Goal: Use online tool/utility: Utilize a website feature to perform a specific function

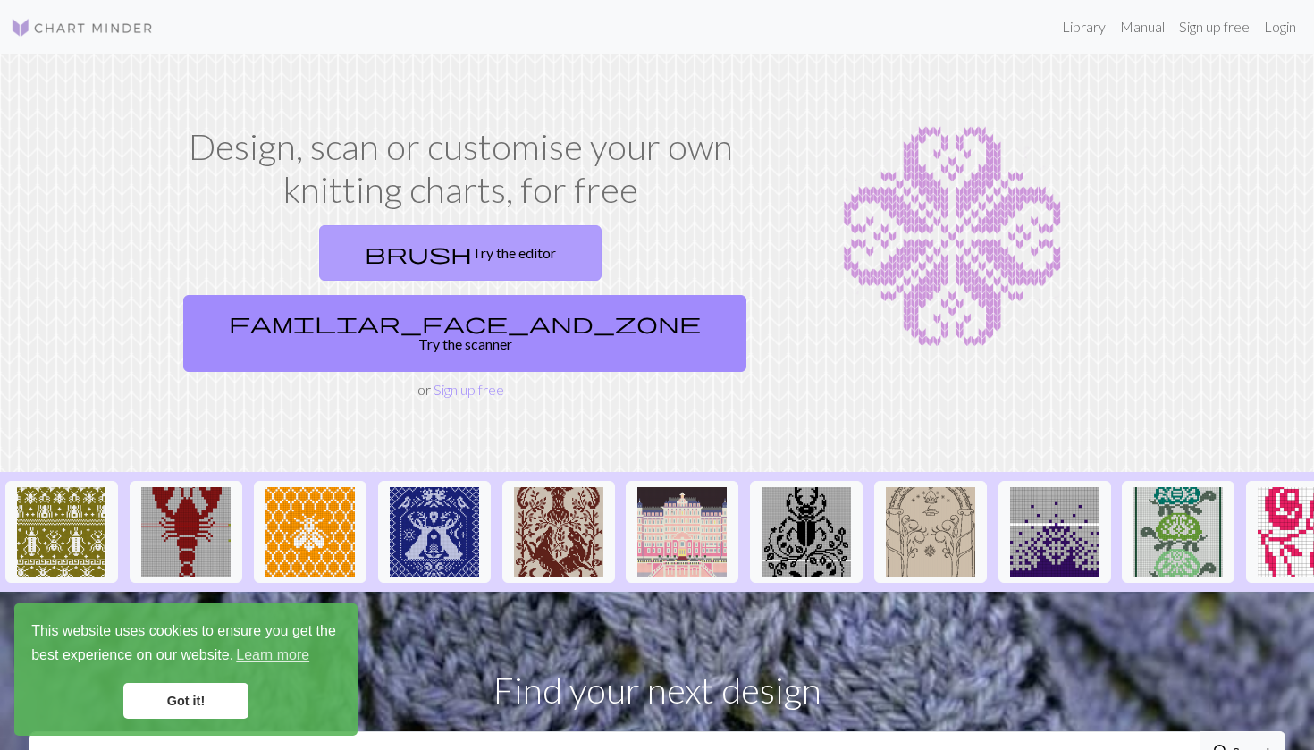
click at [365, 258] on link "brush Try the editor" at bounding box center [460, 252] width 282 height 55
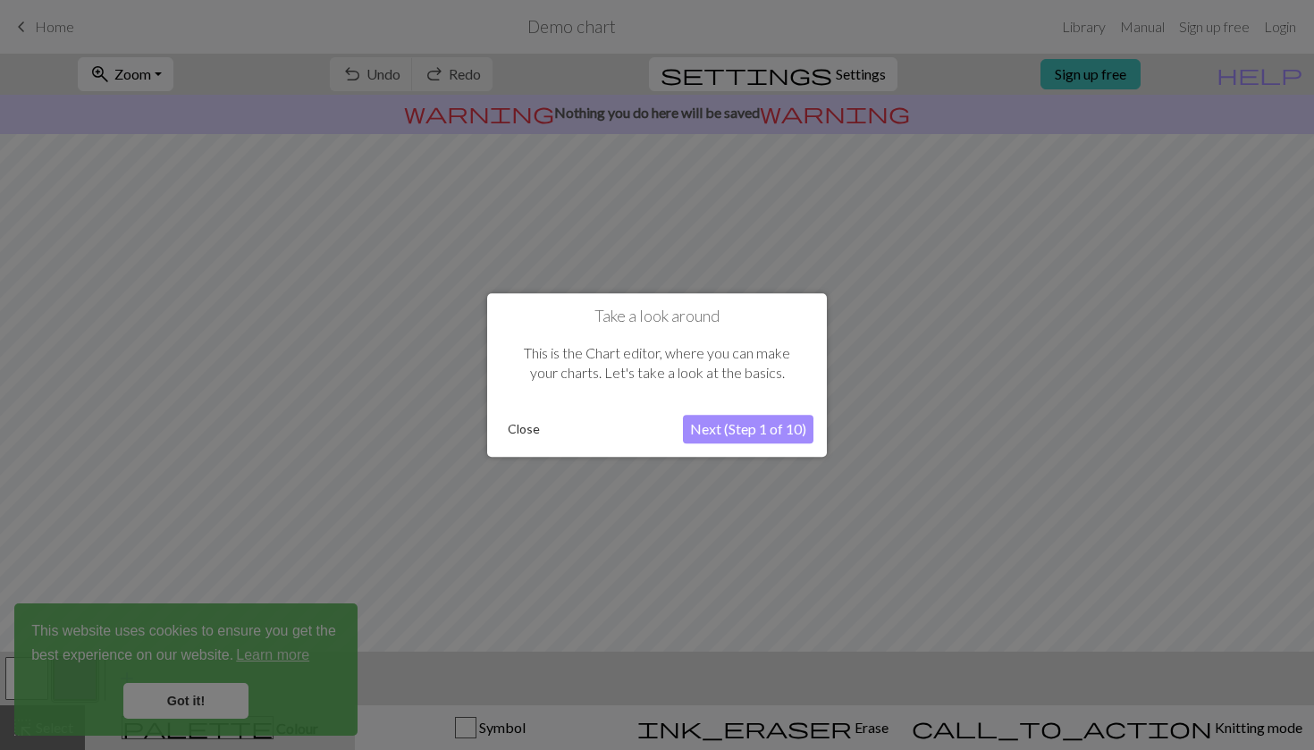
click at [733, 433] on button "Next (Step 1 of 10)" at bounding box center [748, 429] width 130 height 29
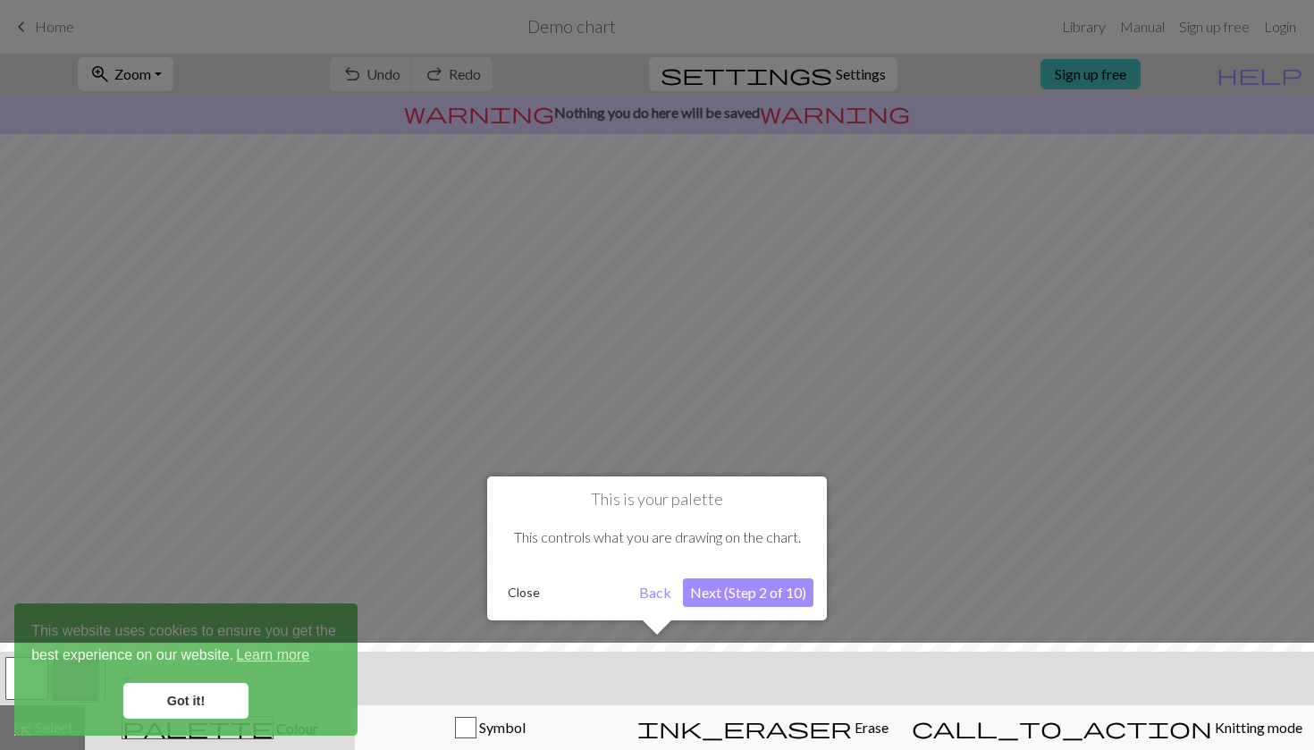
click at [736, 591] on button "Next (Step 2 of 10)" at bounding box center [748, 592] width 130 height 29
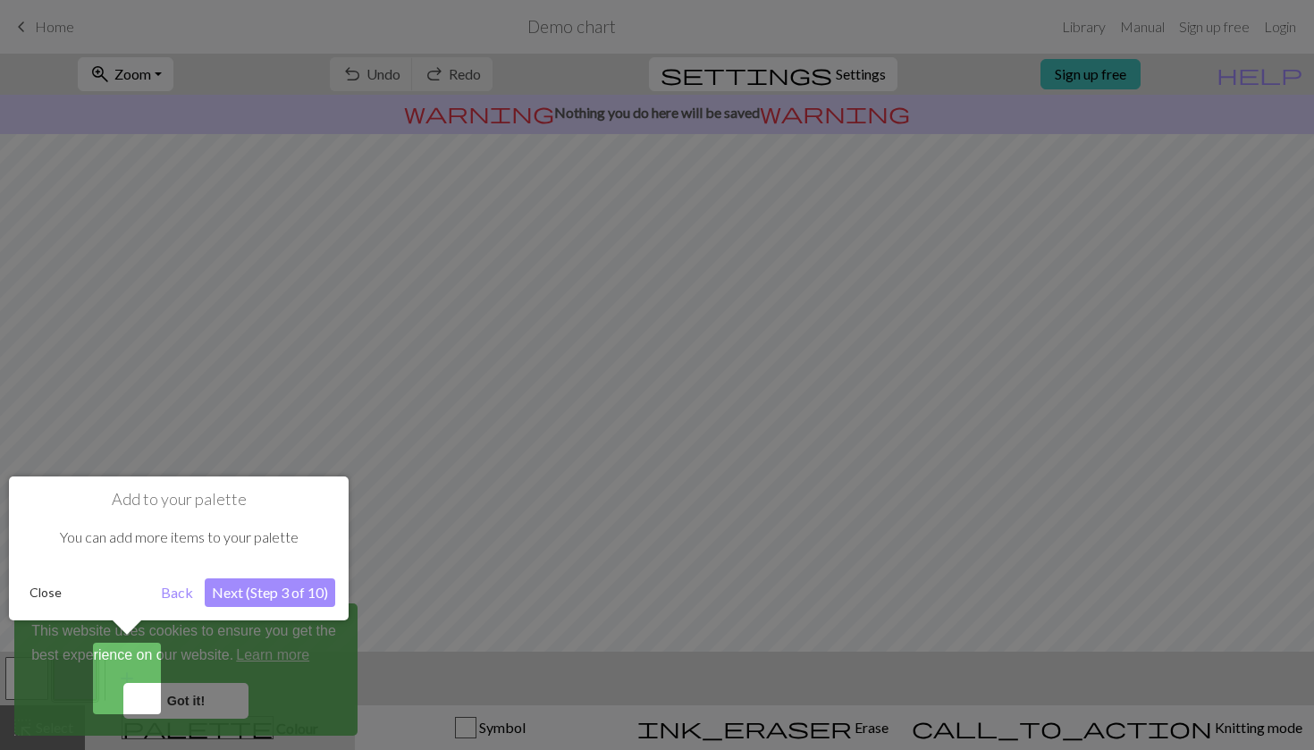
click at [23, 605] on div "Close Back Next (Step 3 of 10)" at bounding box center [178, 592] width 313 height 29
click at [41, 596] on button "Close" at bounding box center [45, 592] width 46 height 27
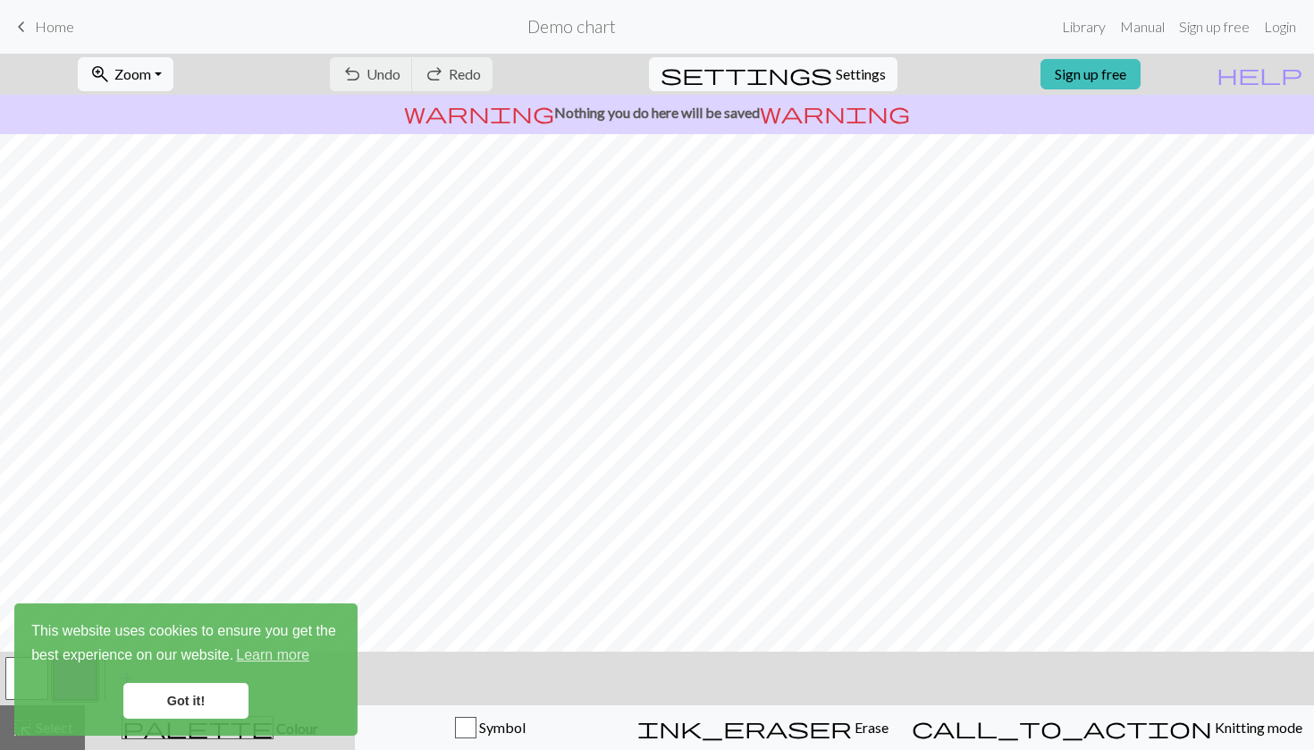
click at [198, 717] on link "Got it!" at bounding box center [185, 701] width 125 height 36
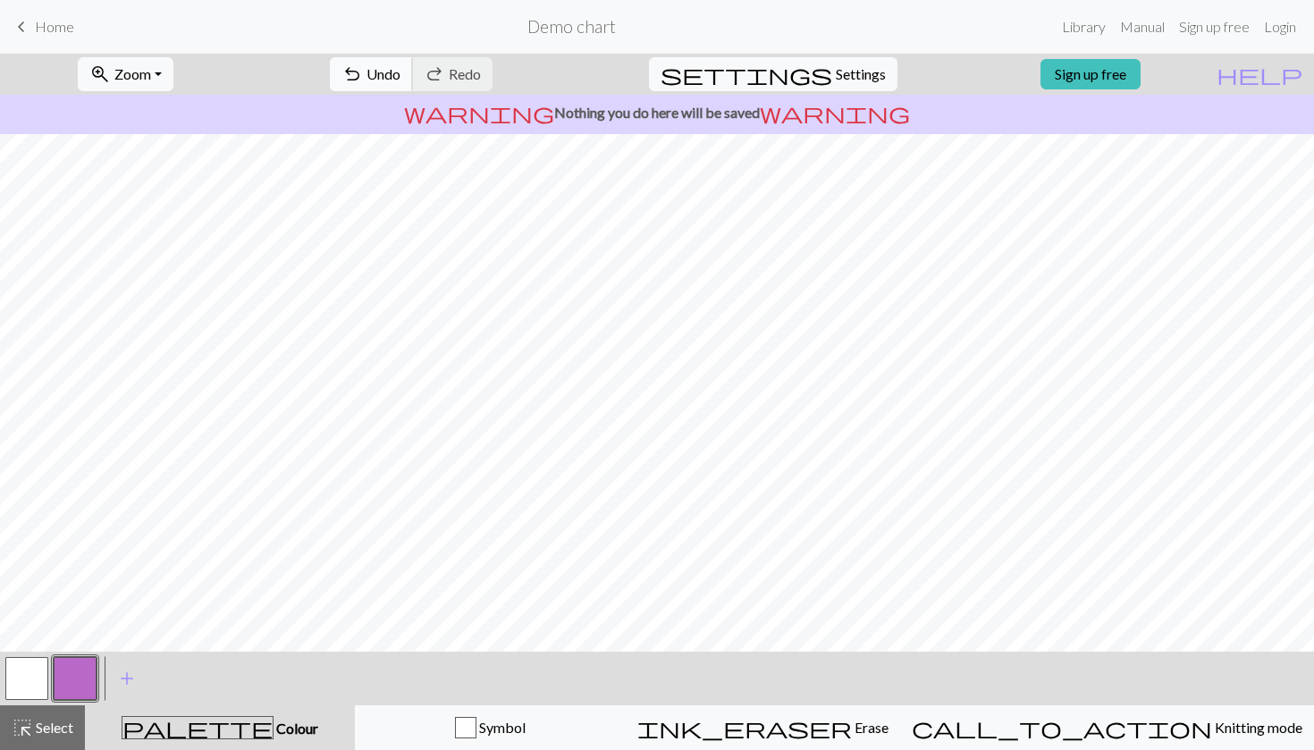
click at [400, 71] on span "Undo" at bounding box center [383, 73] width 34 height 17
click at [475, 71] on div "undo Undo Undo redo Redo Redo" at bounding box center [410, 74] width 189 height 41
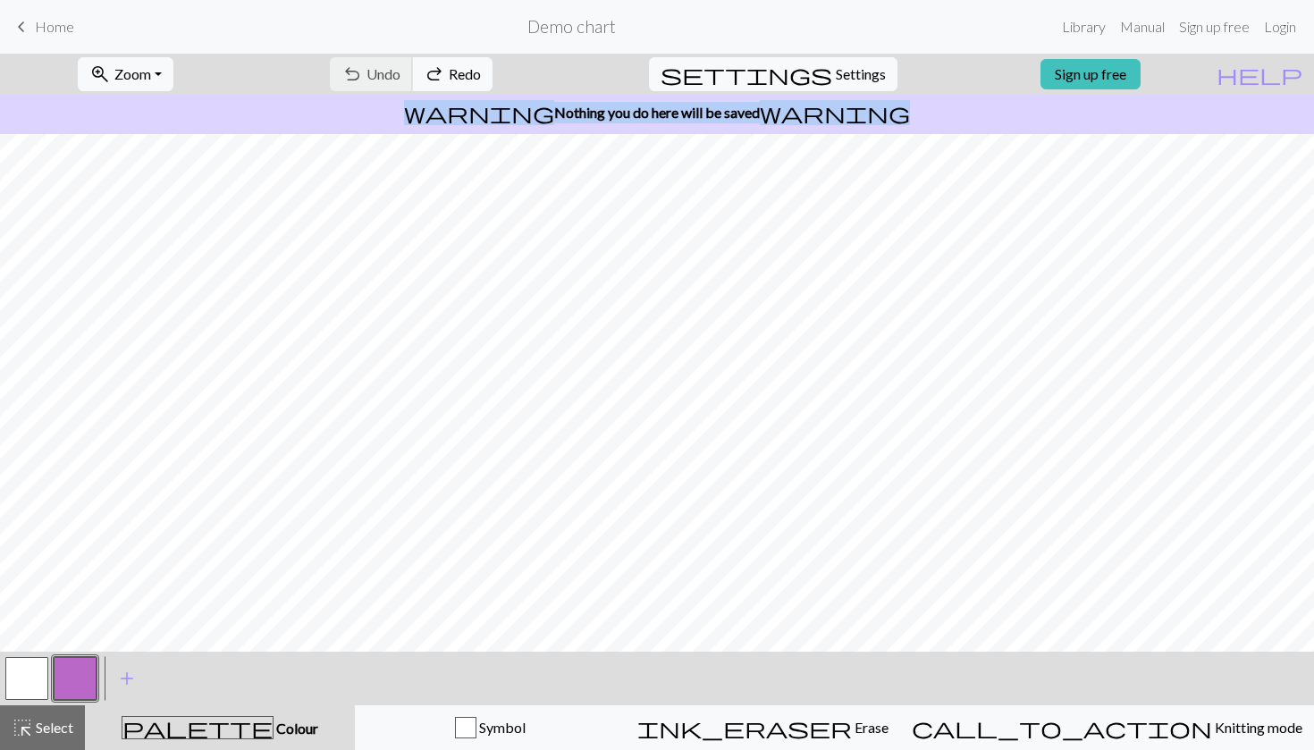
click at [475, 71] on div "undo Undo Undo redo Redo Redo" at bounding box center [410, 74] width 189 height 41
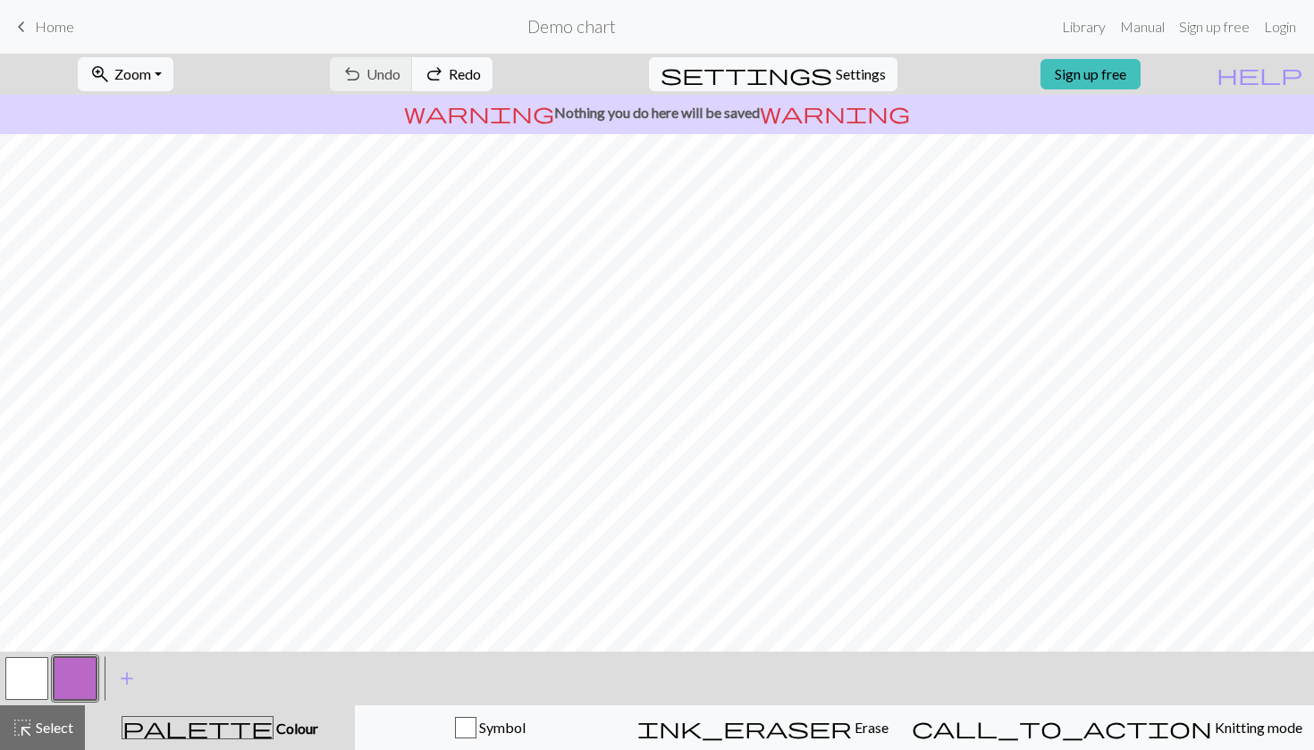
click at [46, 44] on div "keyboard_arrow_left Home Demo chart Library Manual Sign up free Login" at bounding box center [657, 27] width 1314 height 36
click at [41, 28] on span "Home" at bounding box center [54, 26] width 39 height 17
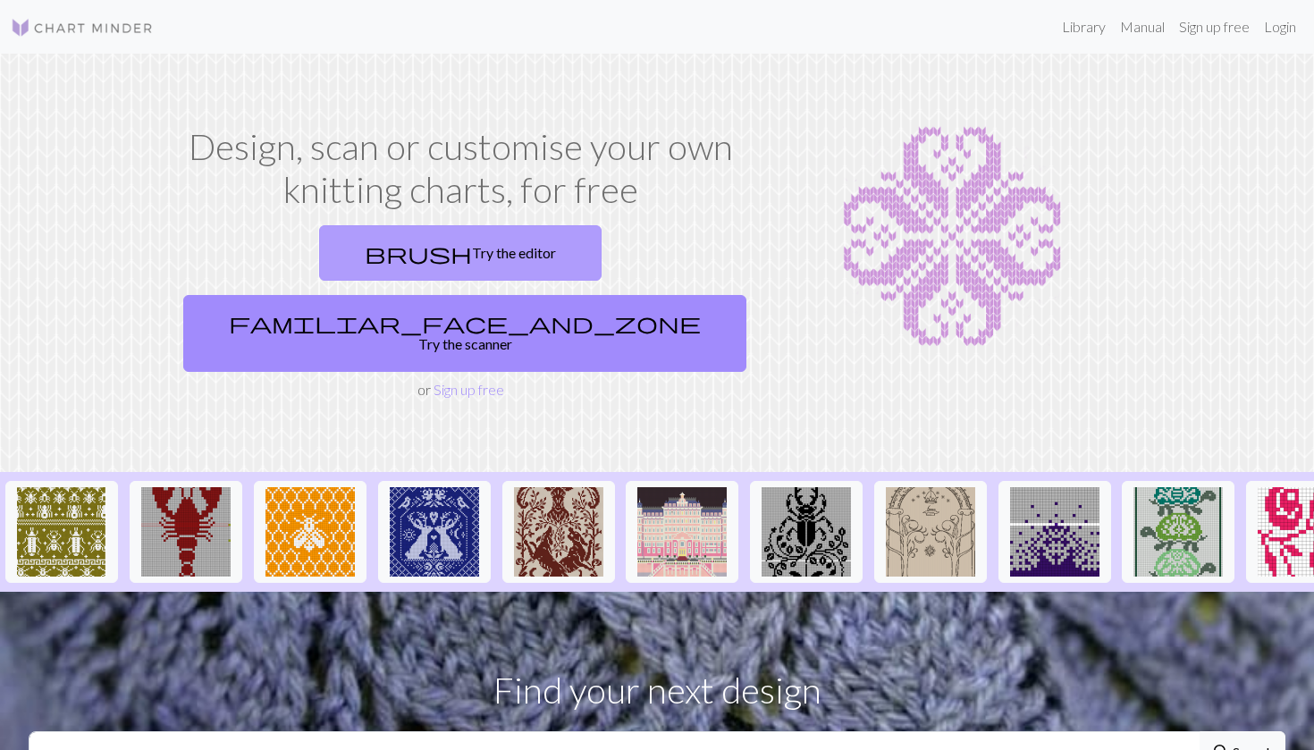
click at [319, 254] on link "brush Try the editor" at bounding box center [460, 252] width 282 height 55
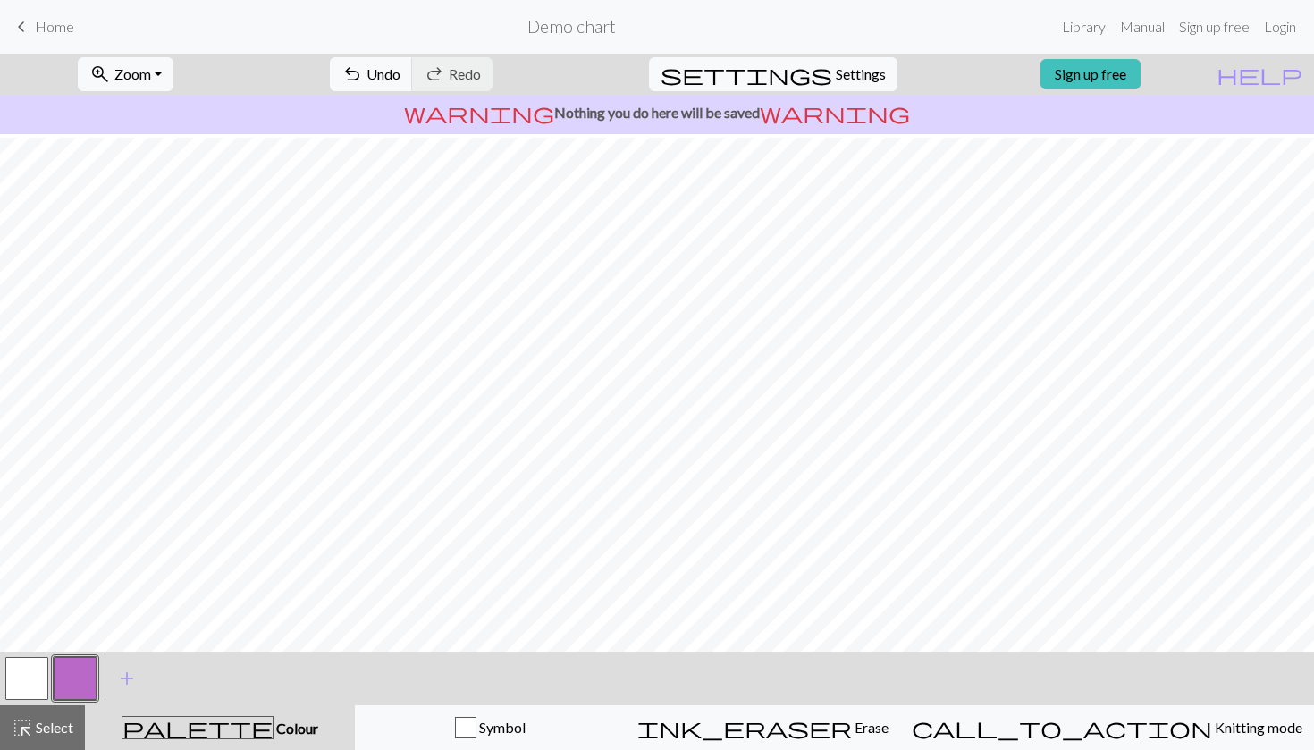
scroll to position [135, 0]
click at [28, 671] on button "button" at bounding box center [26, 678] width 43 height 43
click at [54, 724] on span "Select" at bounding box center [53, 727] width 40 height 17
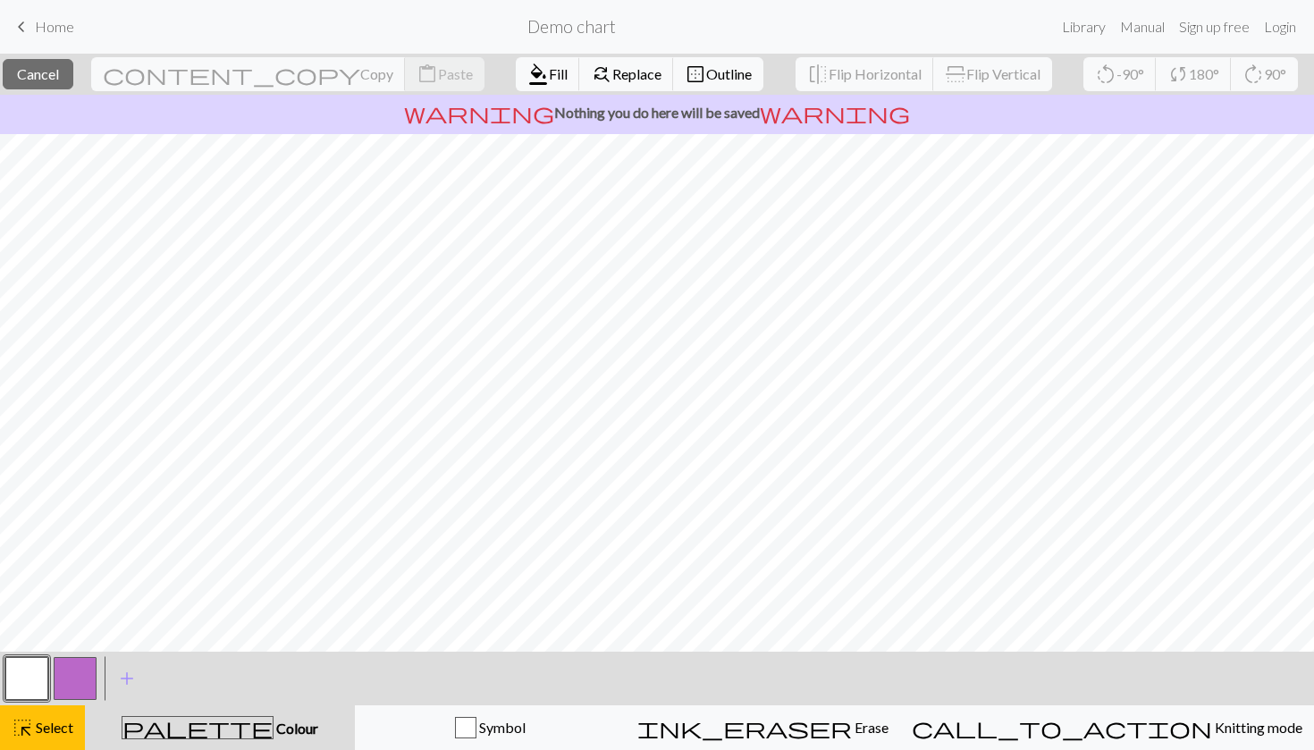
scroll to position [0, 0]
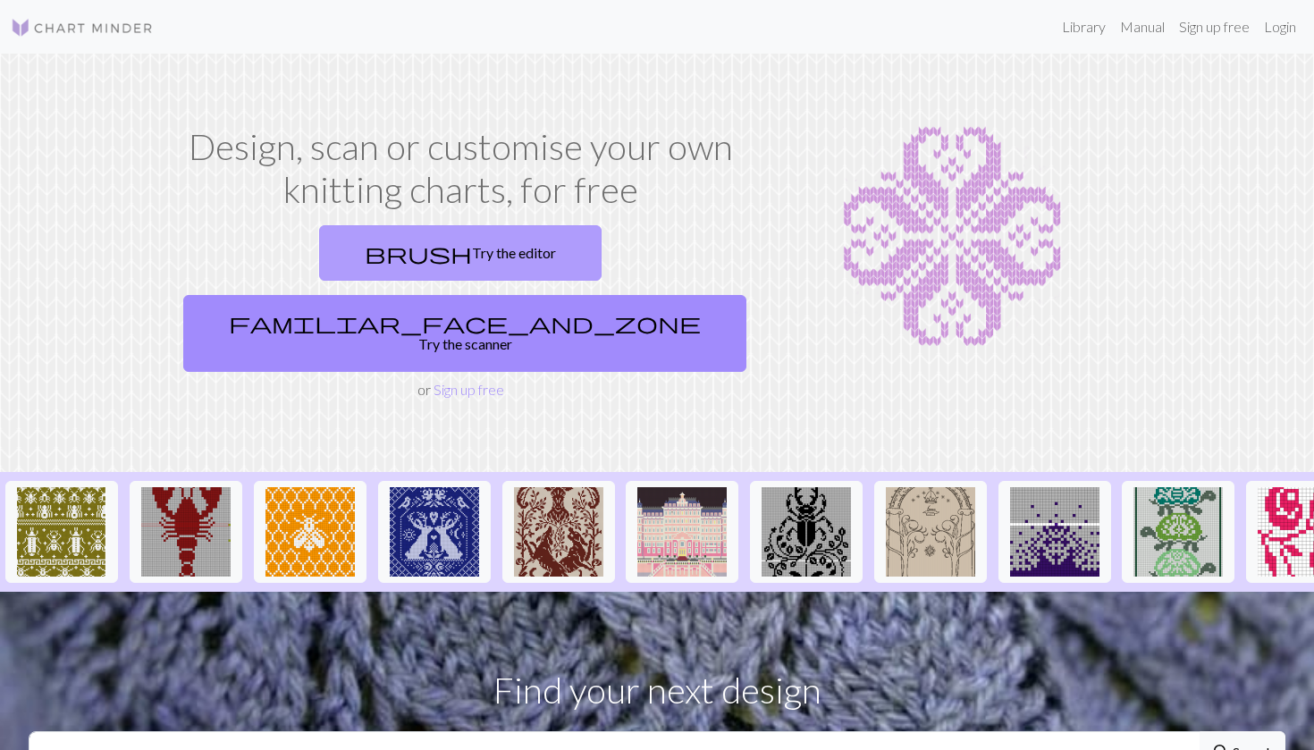
click at [351, 250] on link "brush Try the editor" at bounding box center [460, 252] width 282 height 55
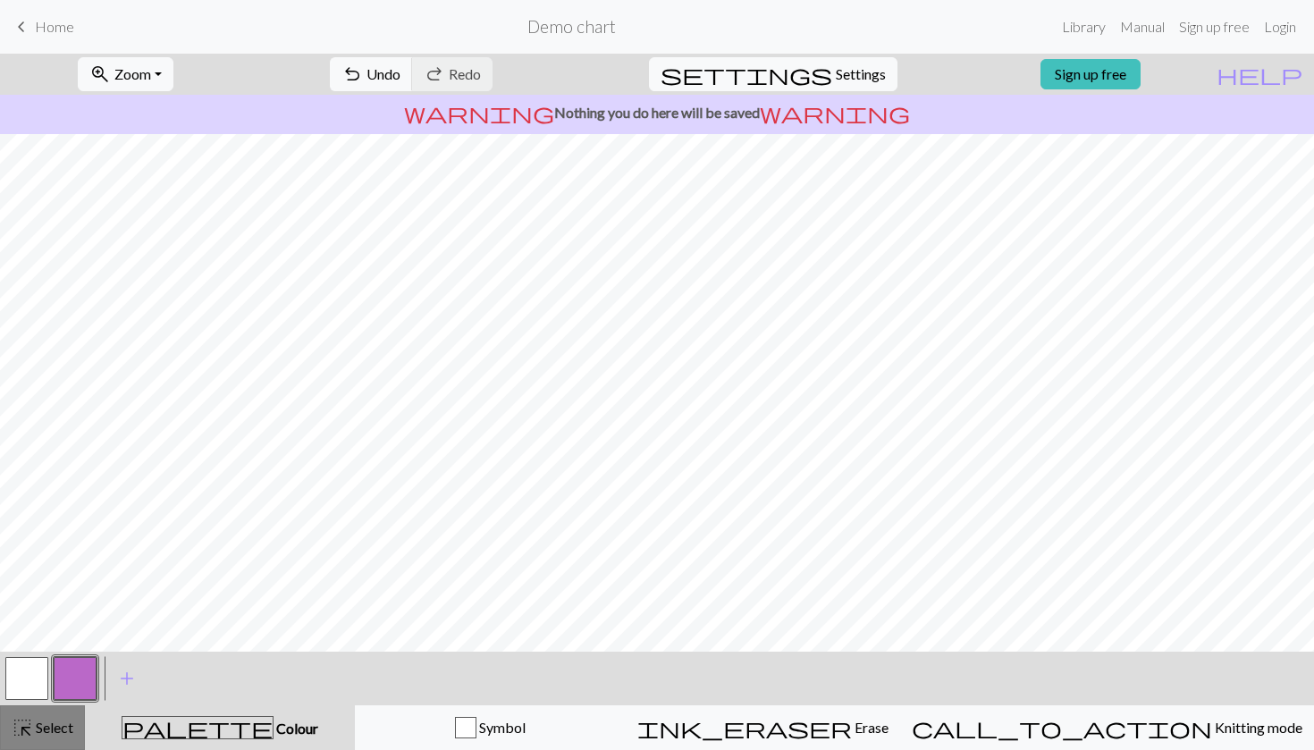
click at [56, 736] on div "highlight_alt Select Select" at bounding box center [43, 727] width 62 height 21
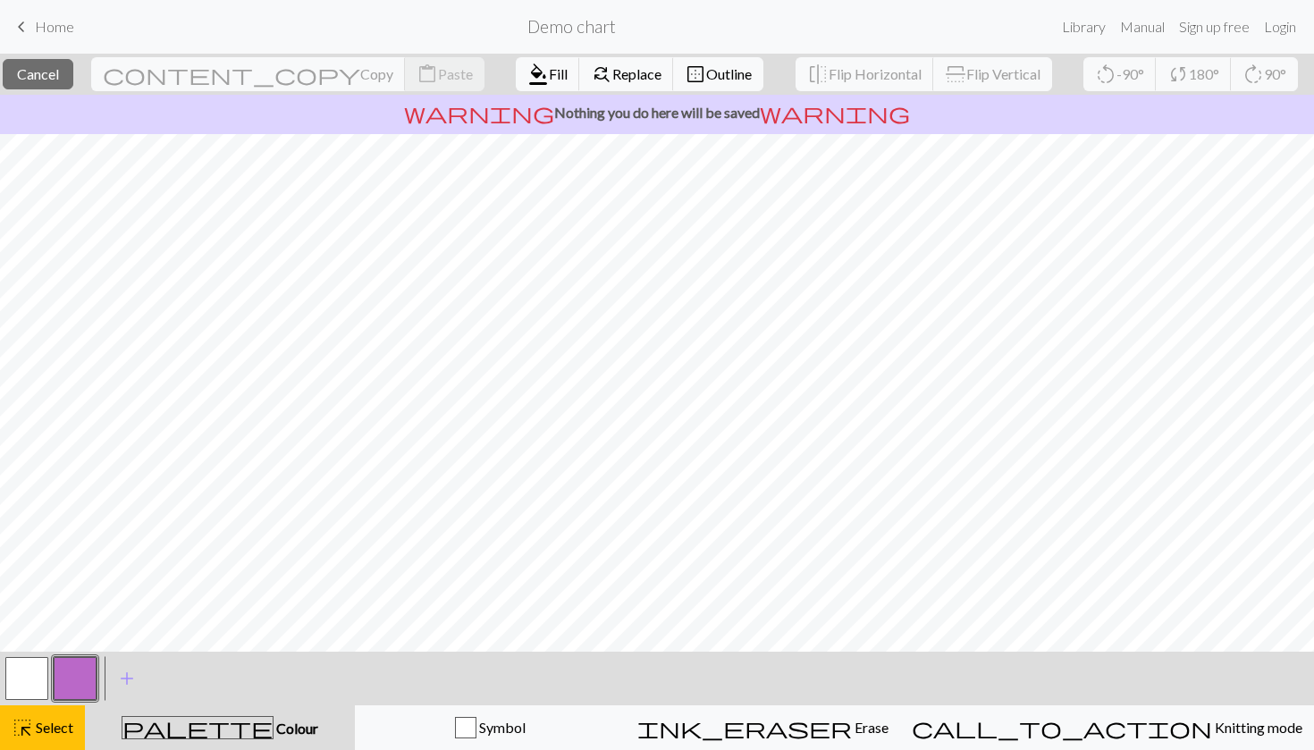
click at [26, 670] on button "button" at bounding box center [26, 678] width 43 height 43
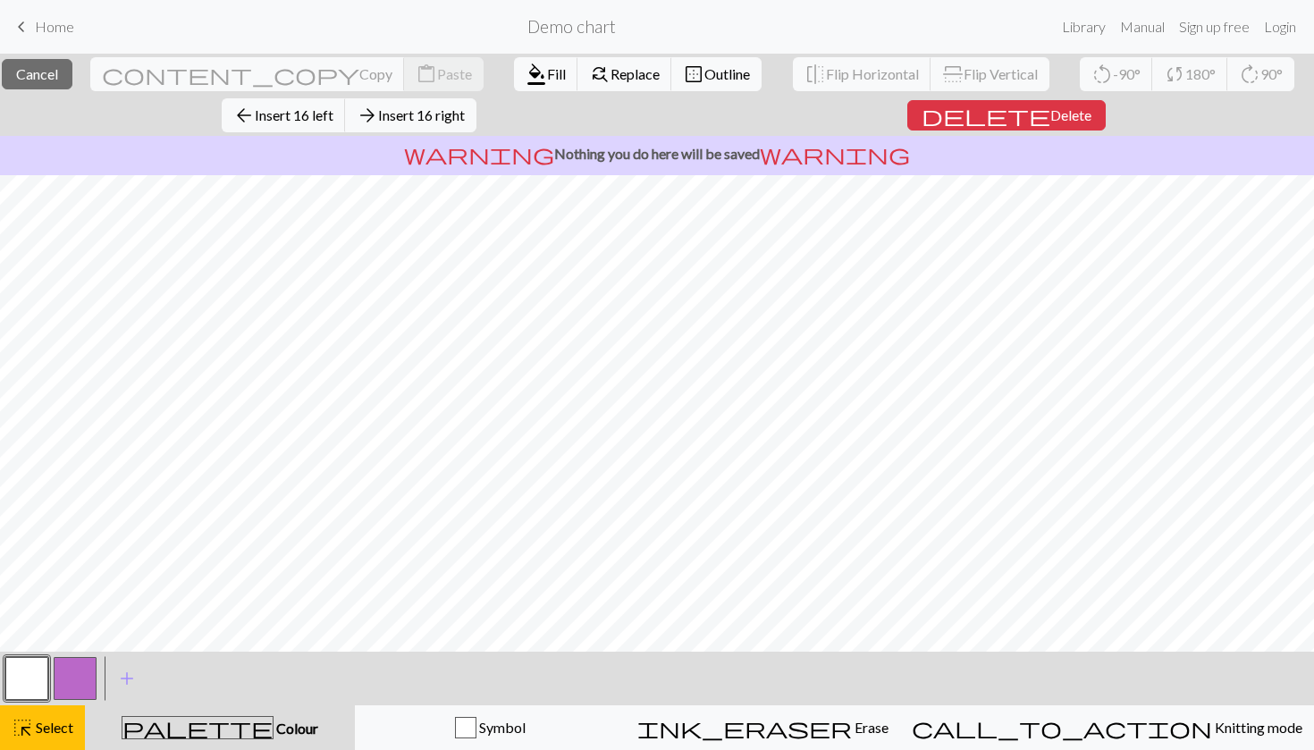
click at [674, 618] on div at bounding box center [657, 501] width 1314 height 652
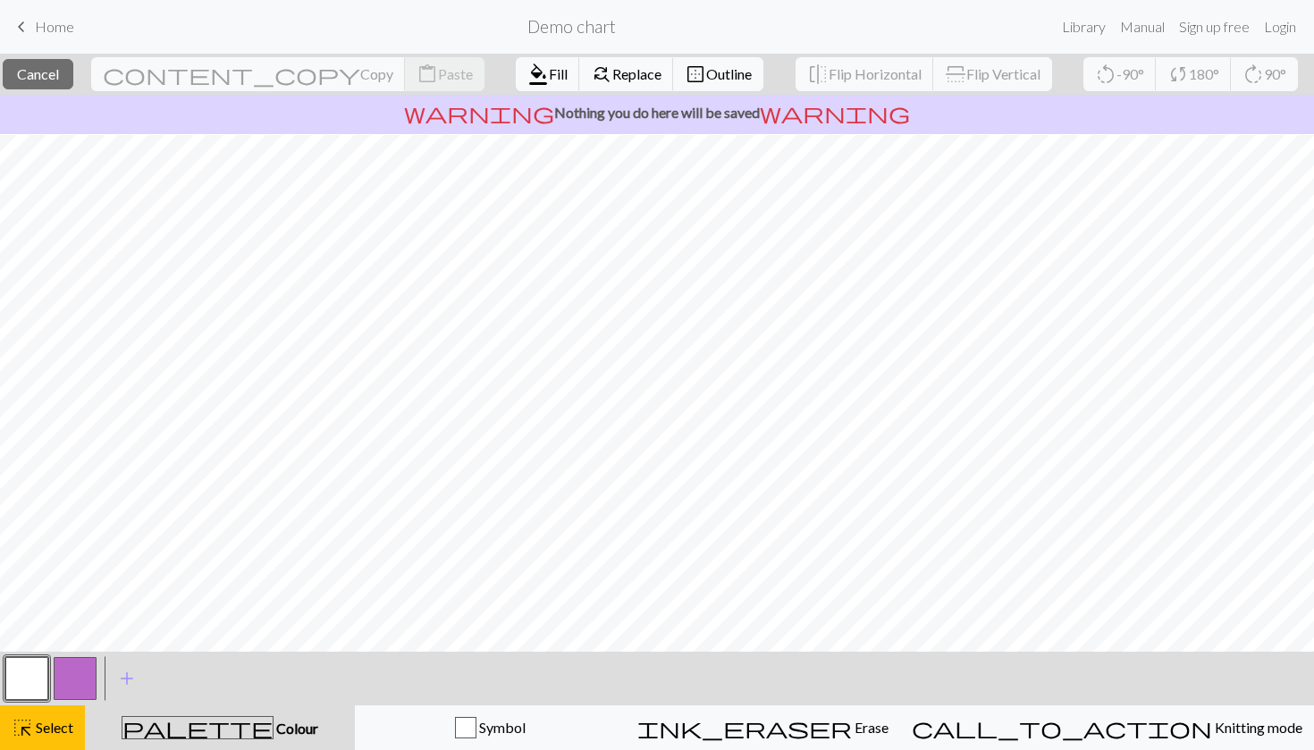
scroll to position [135, 0]
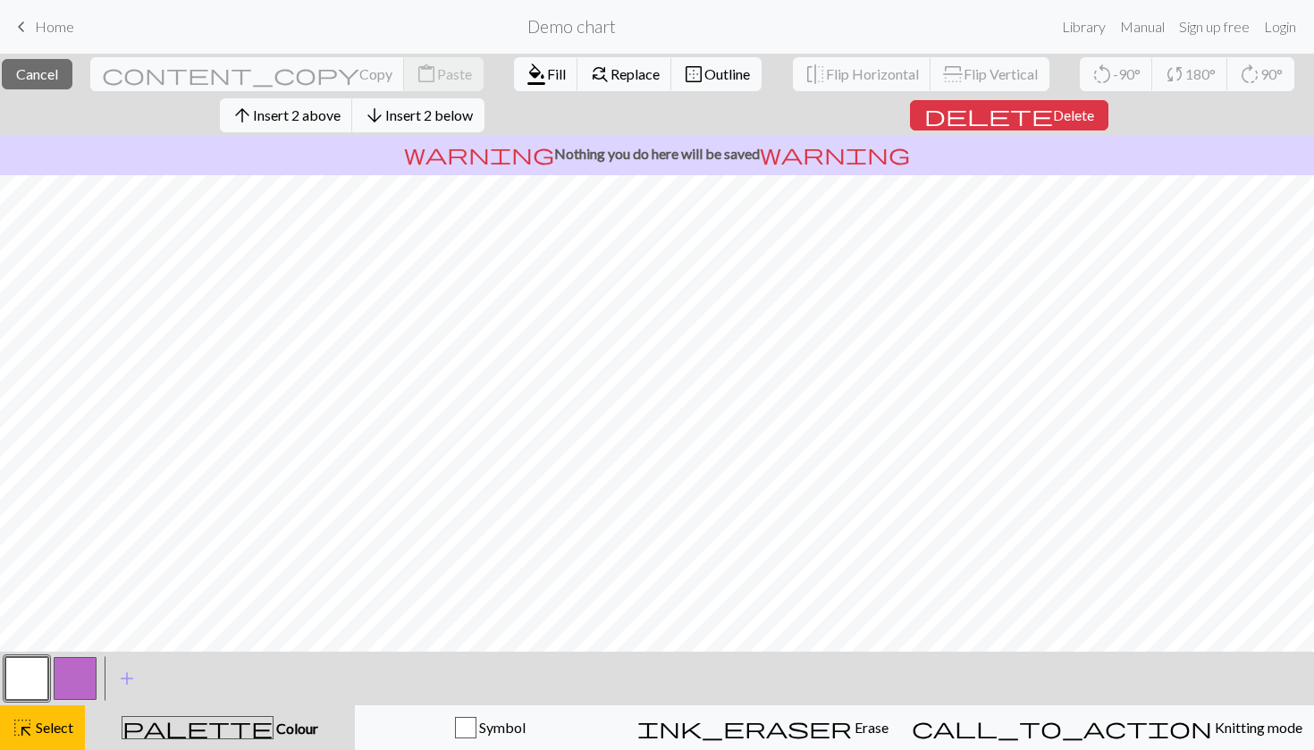
click at [315, 729] on div "palette Colour Colour" at bounding box center [220, 727] width 248 height 23
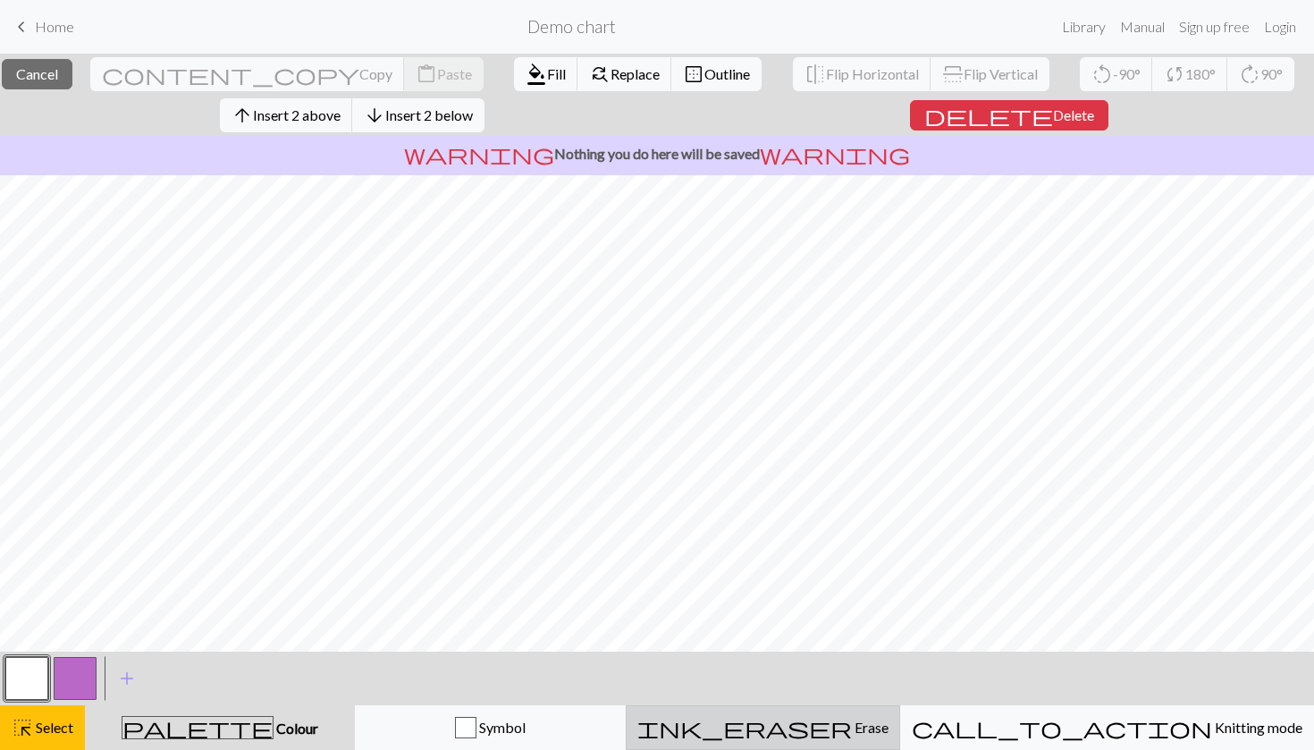
click at [879, 733] on span "Erase" at bounding box center [870, 727] width 37 height 17
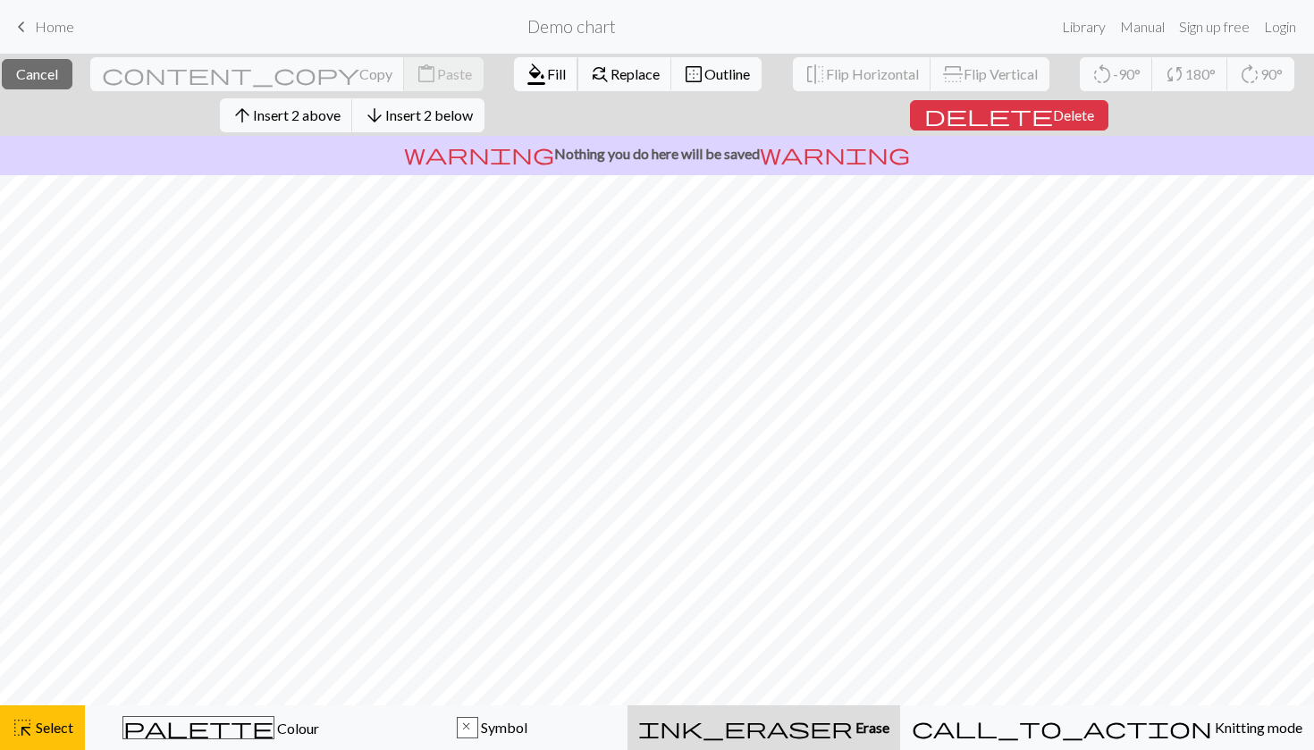
click at [547, 74] on span "Fill" at bounding box center [556, 73] width 19 height 17
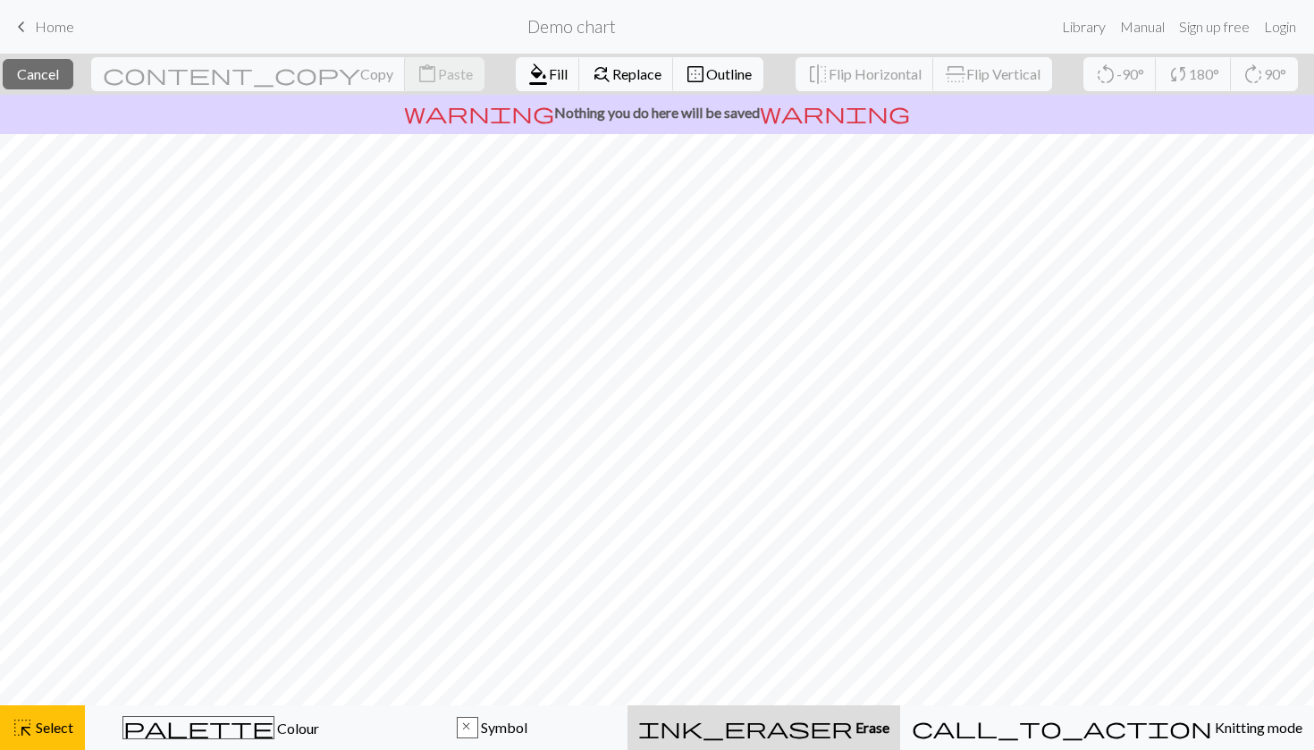
scroll to position [81, 0]
click at [549, 65] on span "Fill" at bounding box center [558, 73] width 19 height 17
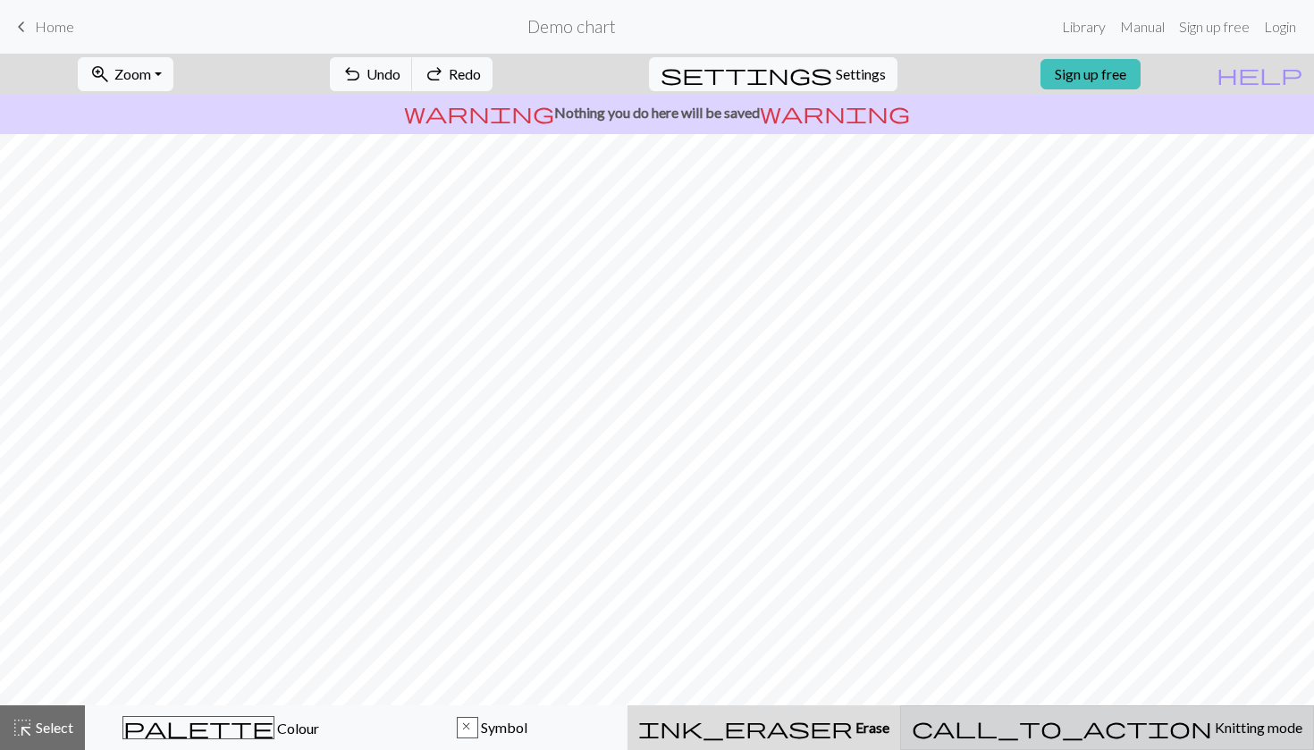
click at [1212, 727] on span "Knitting mode" at bounding box center [1257, 727] width 90 height 17
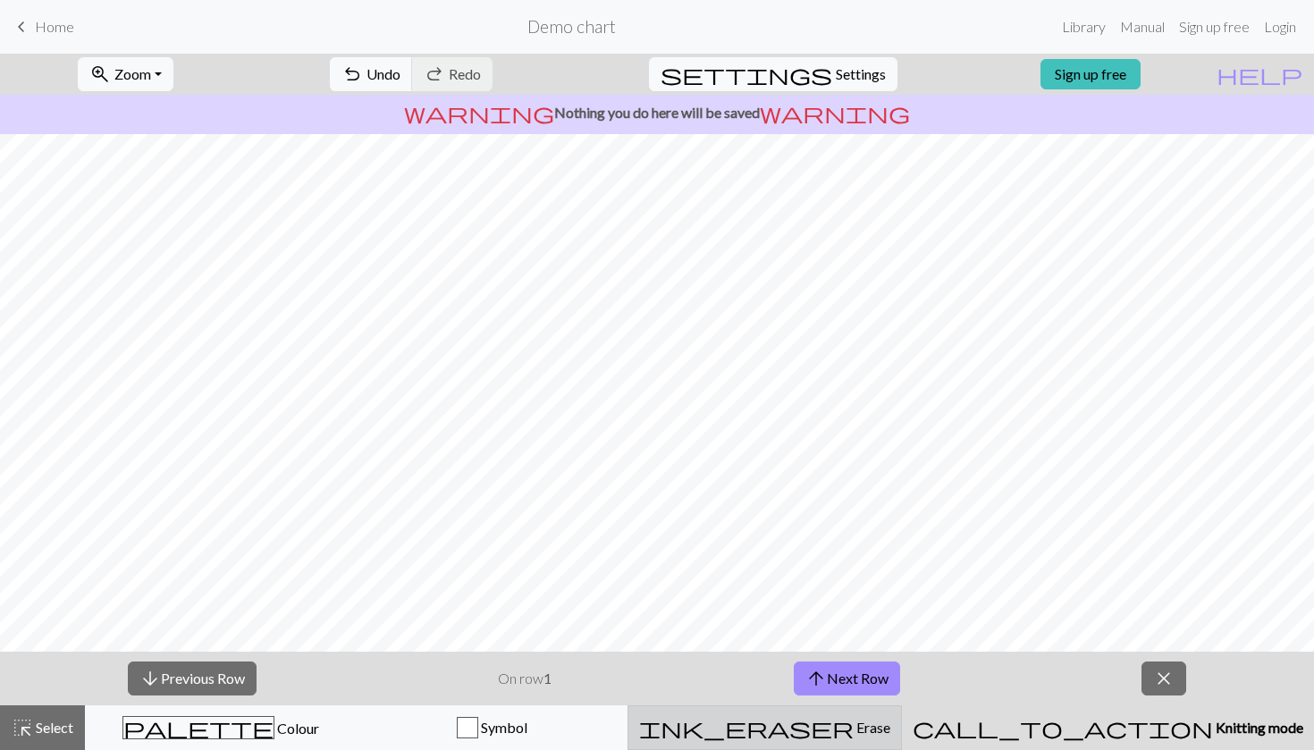
click at [902, 714] on button "ink_eraser Erase Erase" at bounding box center [764, 727] width 274 height 45
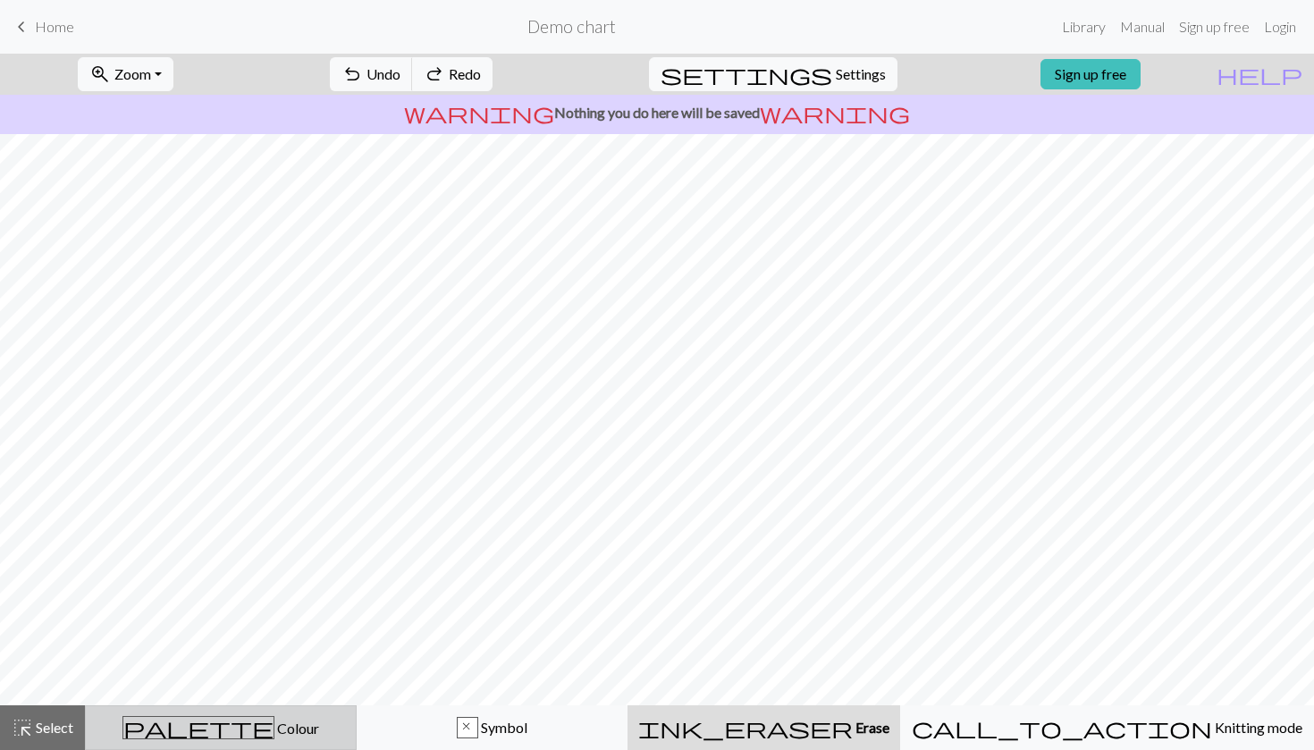
click at [195, 737] on div "palette Colour Colour" at bounding box center [221, 727] width 248 height 23
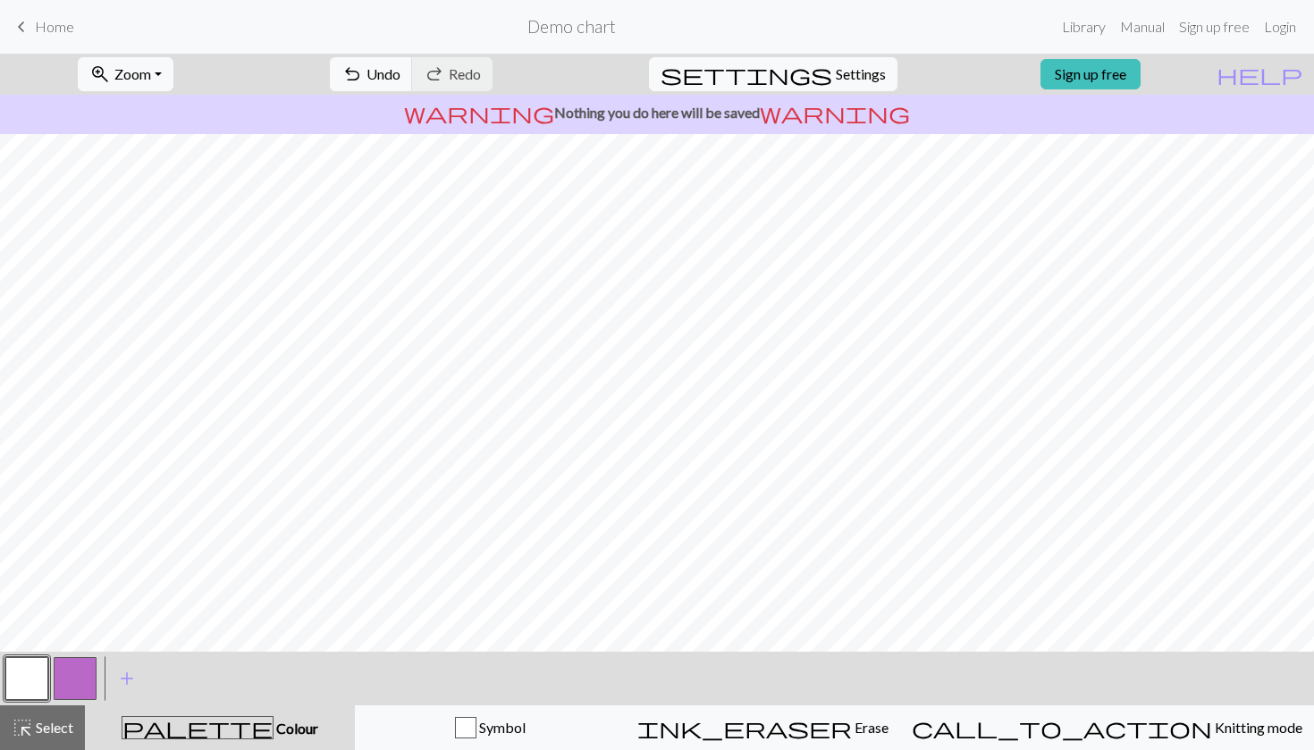
click at [29, 687] on button "button" at bounding box center [26, 678] width 43 height 43
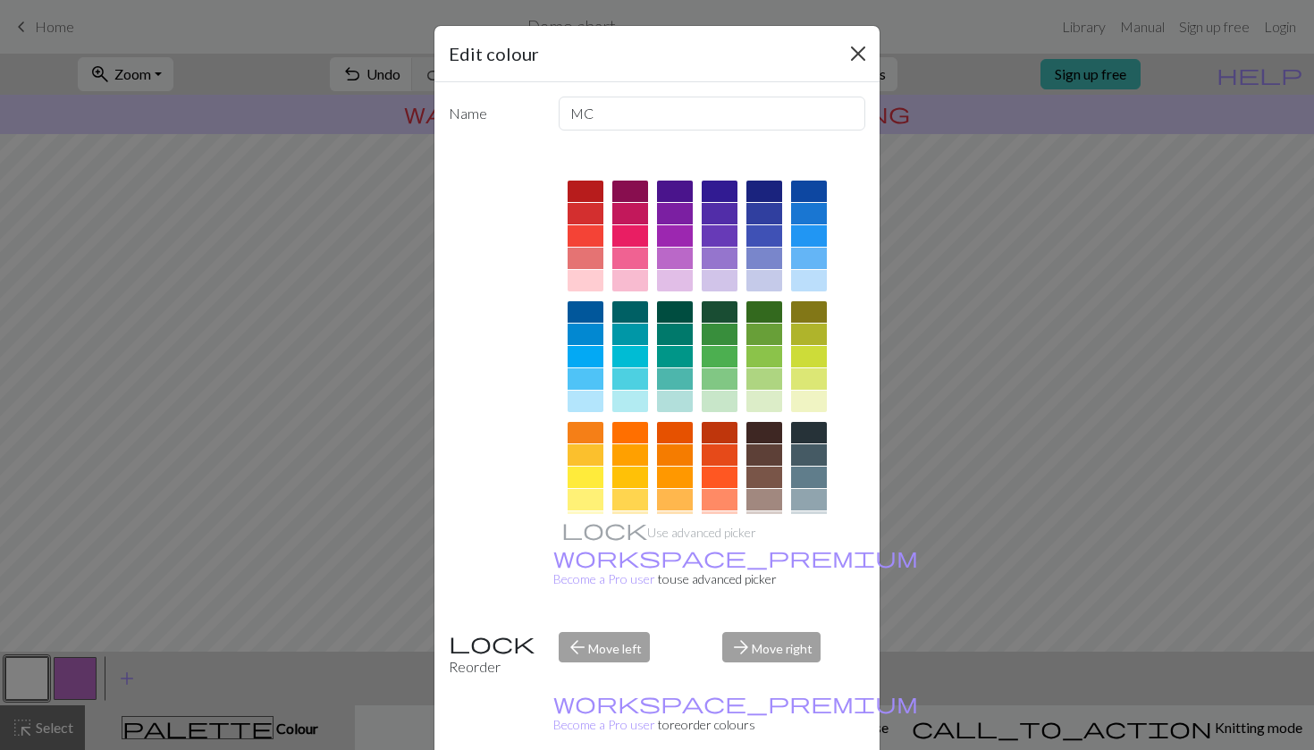
click at [844, 52] on button "Close" at bounding box center [858, 53] width 29 height 29
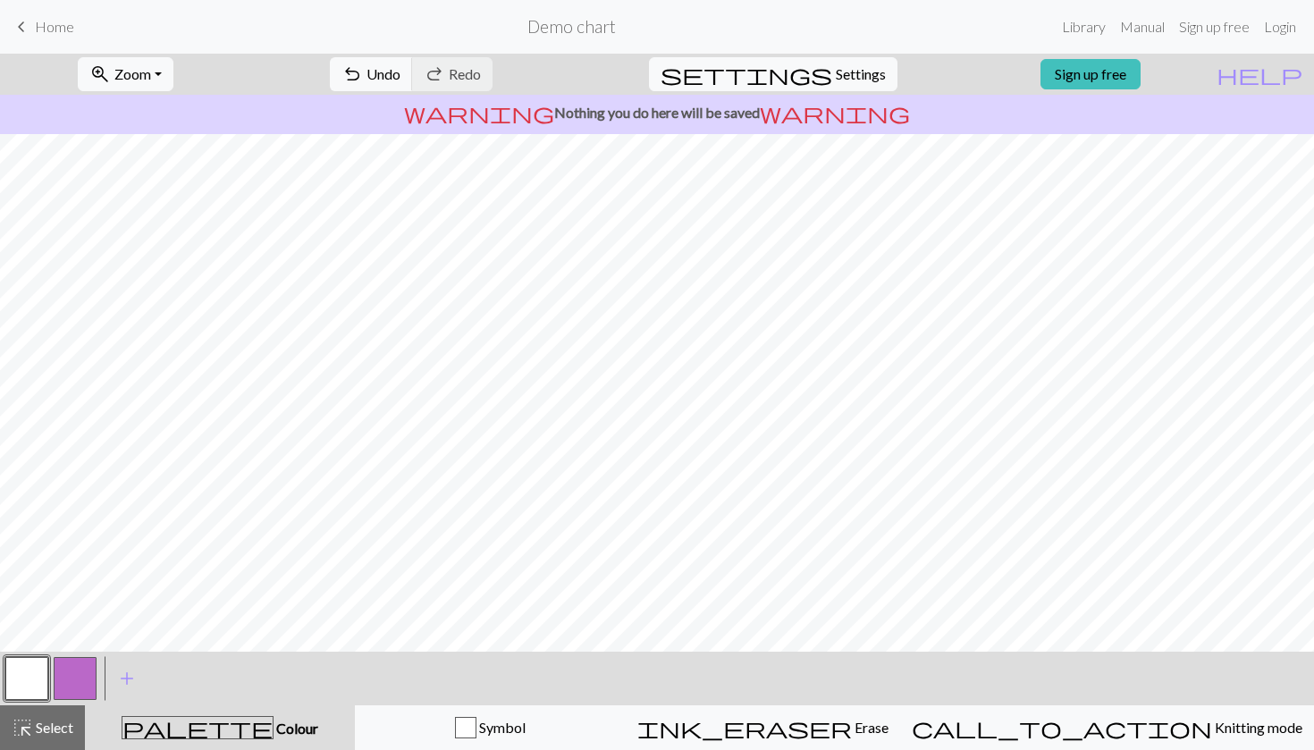
scroll to position [135, 0]
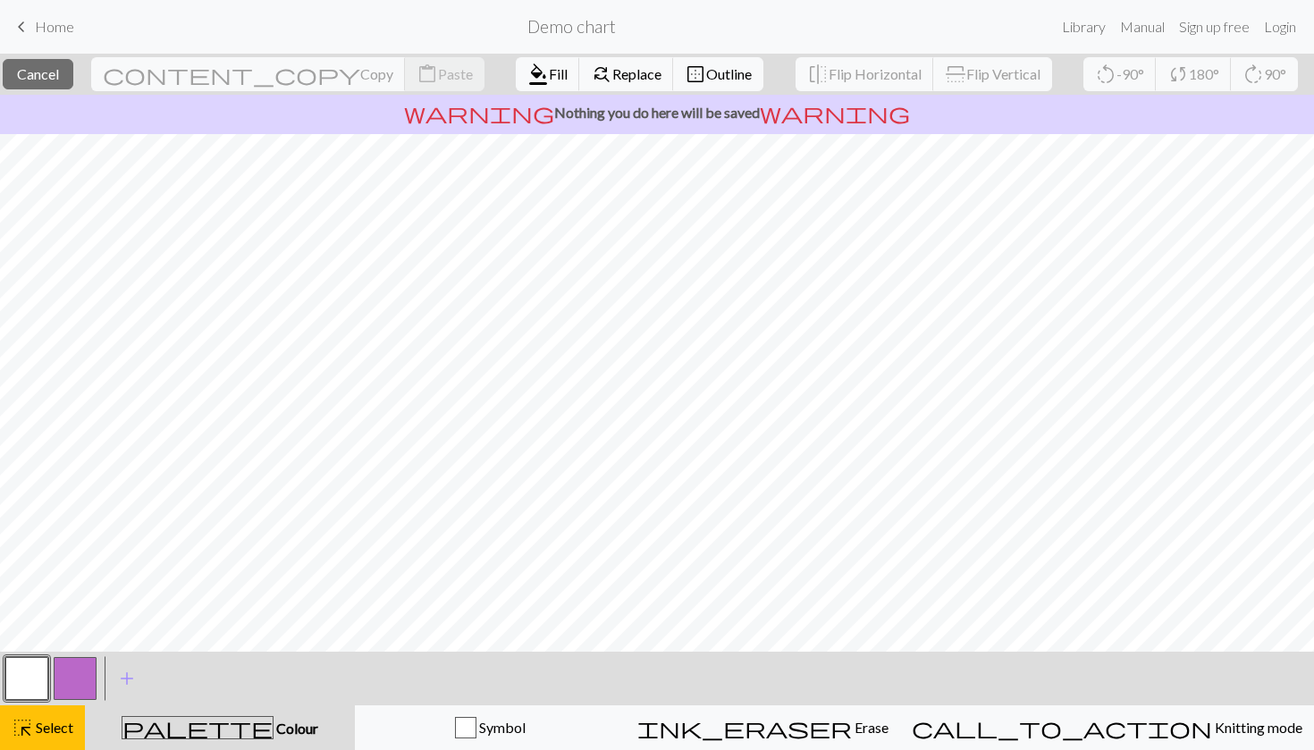
click at [31, 673] on button "button" at bounding box center [26, 678] width 43 height 43
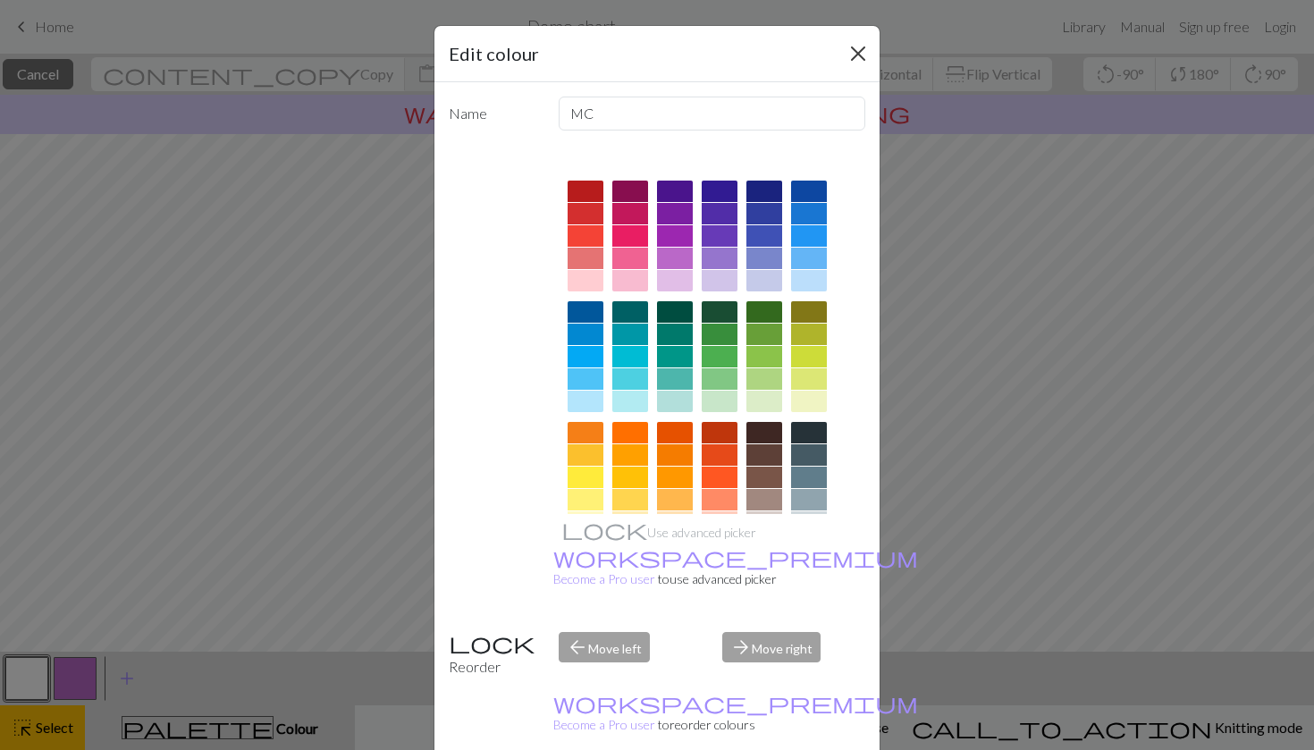
click at [864, 39] on button "Close" at bounding box center [858, 53] width 29 height 29
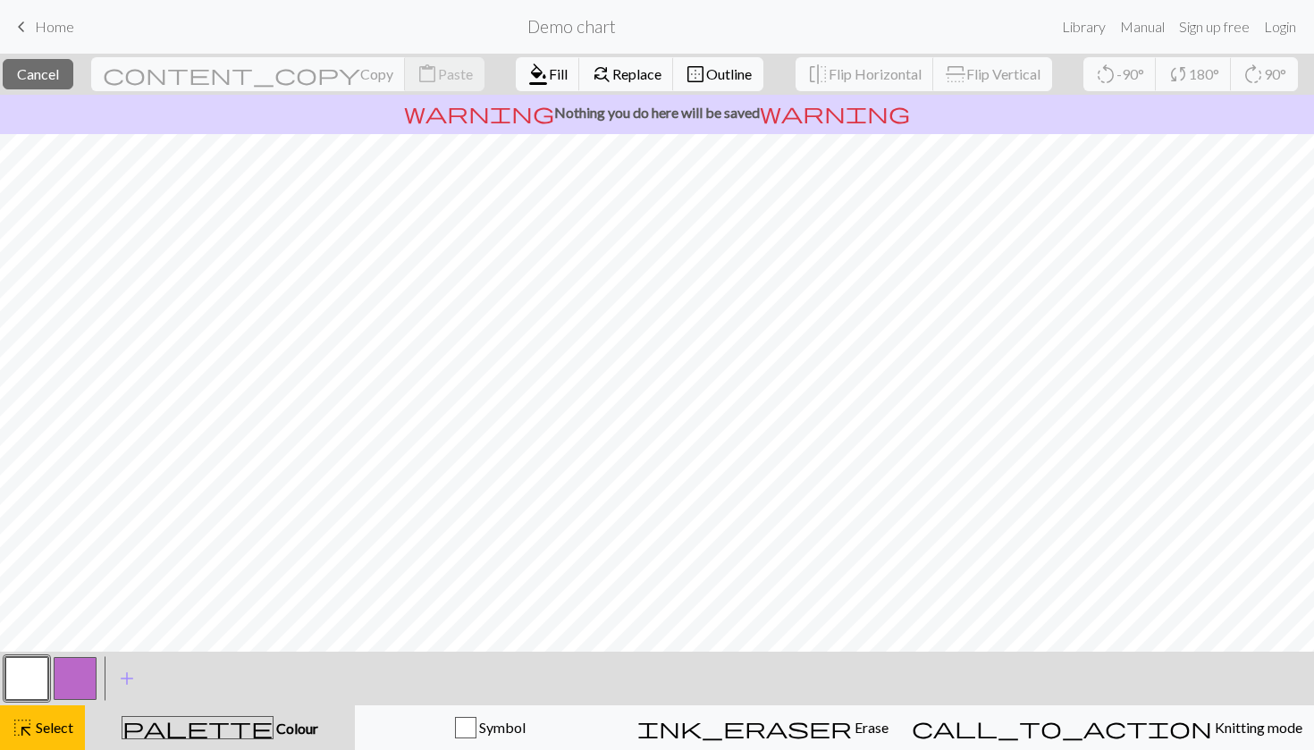
click at [19, 682] on button "button" at bounding box center [26, 678] width 43 height 43
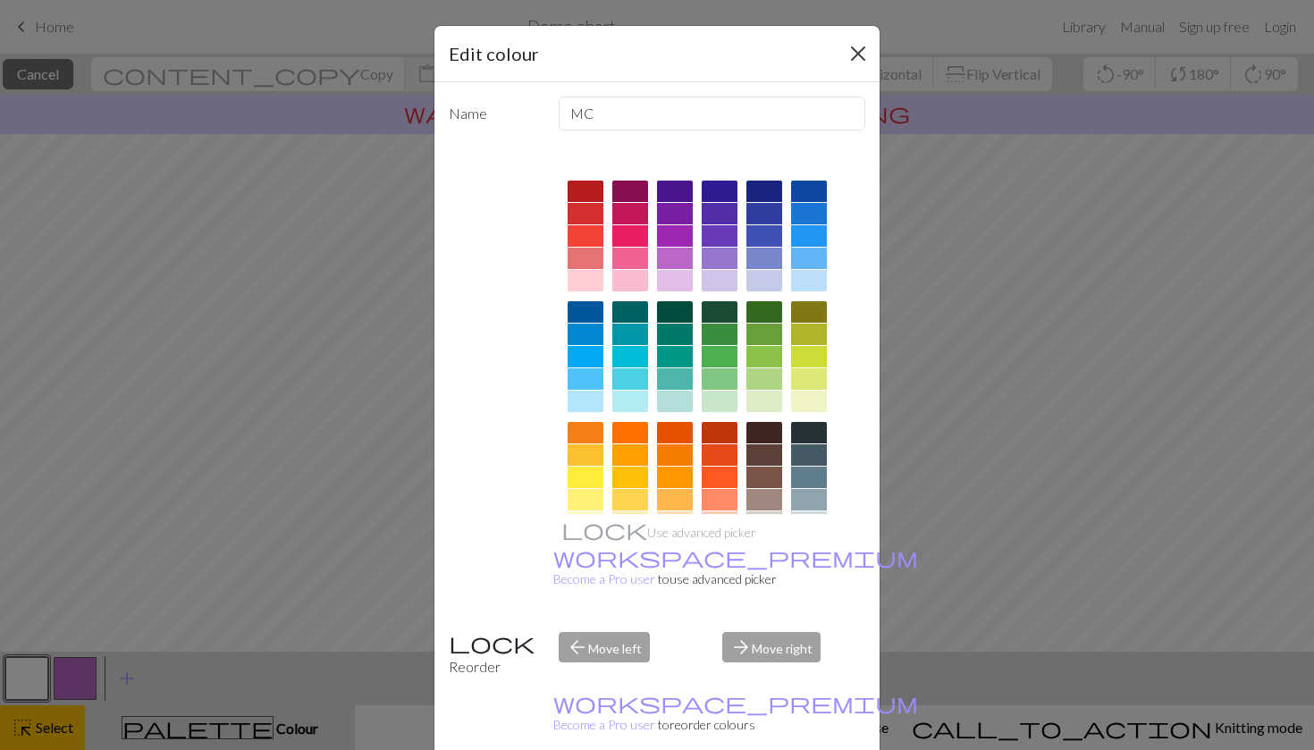
click at [852, 56] on button "Close" at bounding box center [858, 53] width 29 height 29
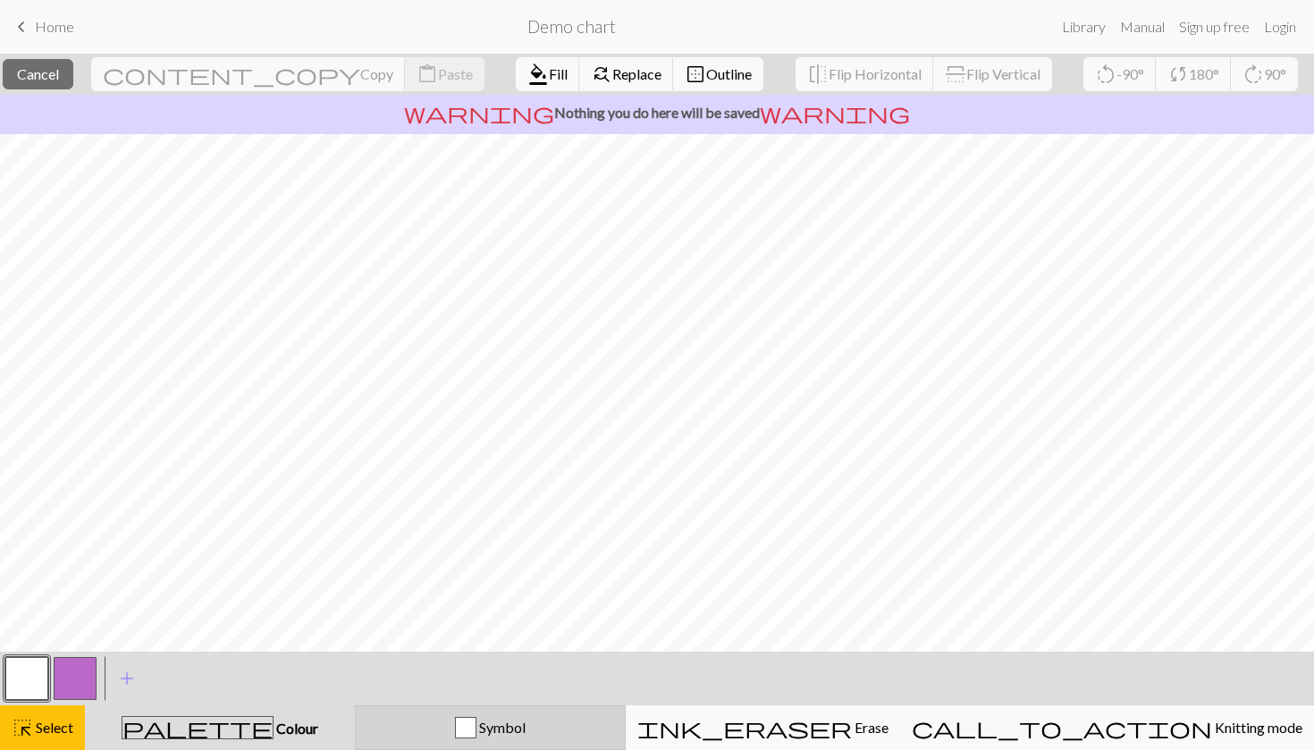
click at [528, 741] on button "Symbol" at bounding box center [490, 727] width 271 height 45
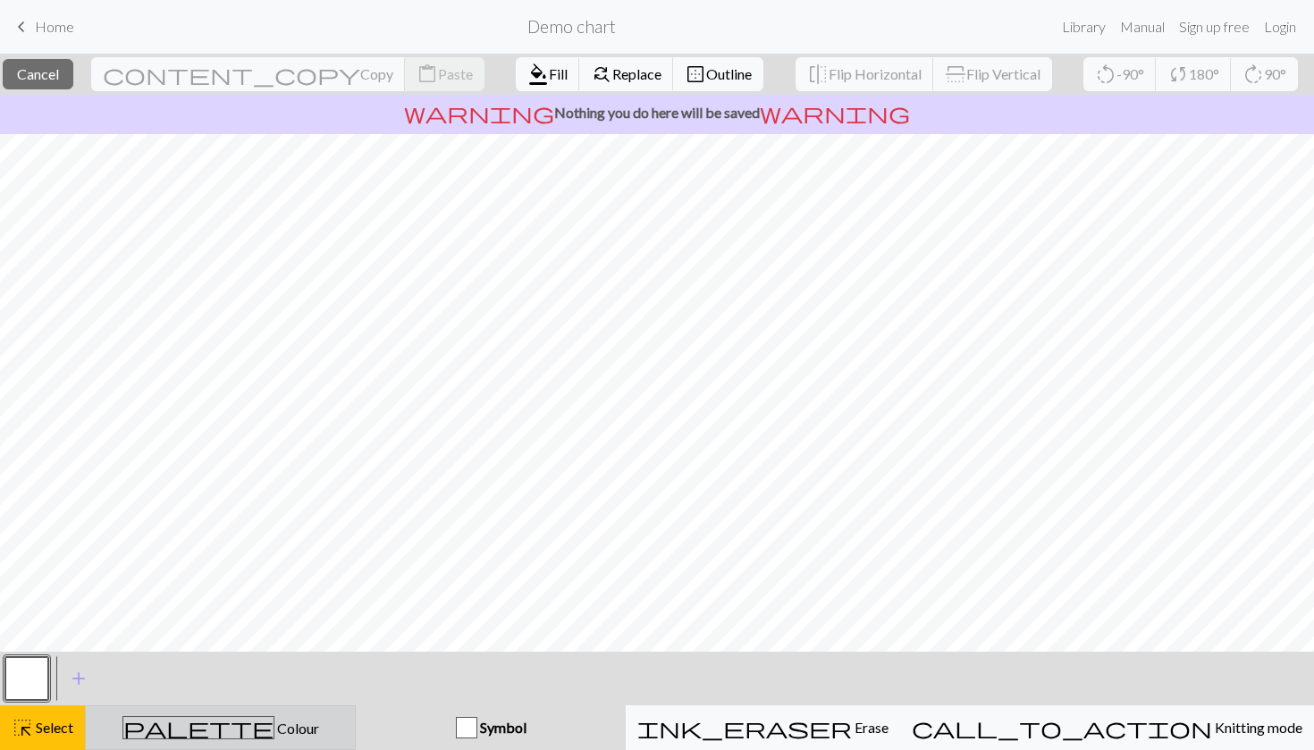
click at [338, 727] on div "palette Colour Colour" at bounding box center [221, 727] width 248 height 23
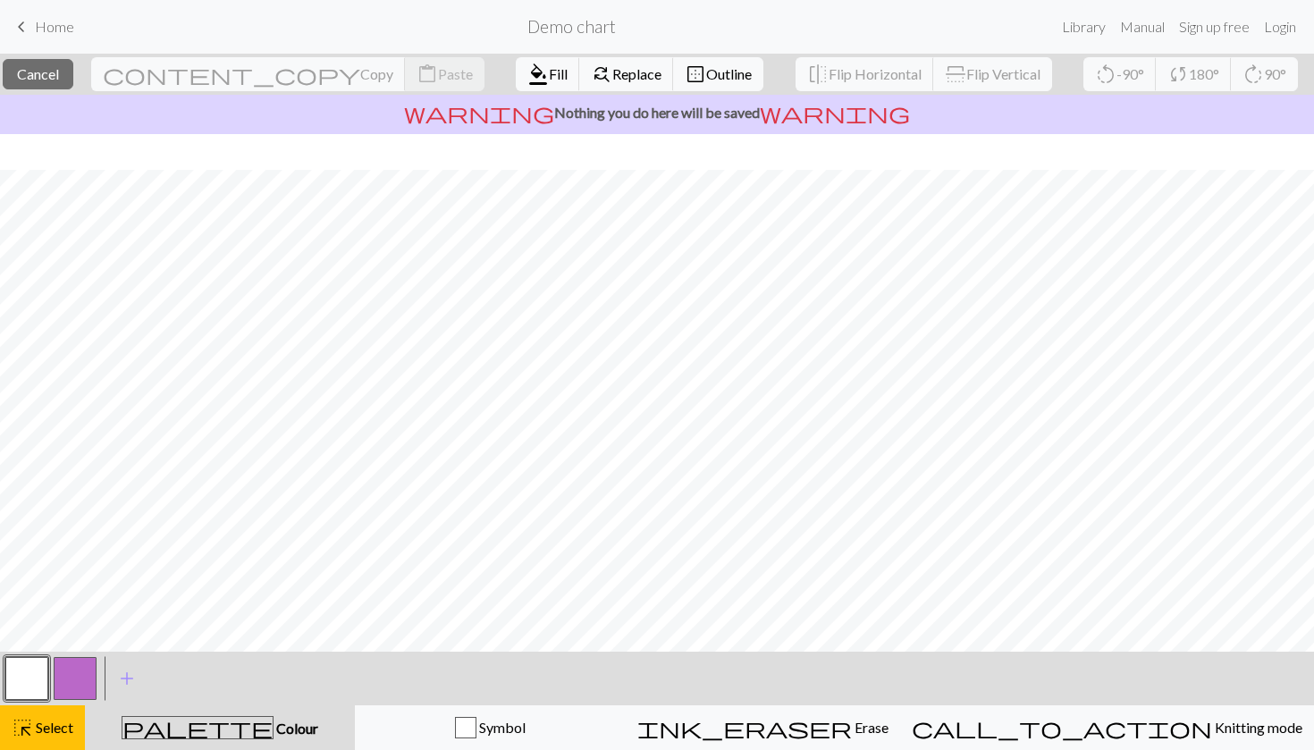
scroll to position [0, 0]
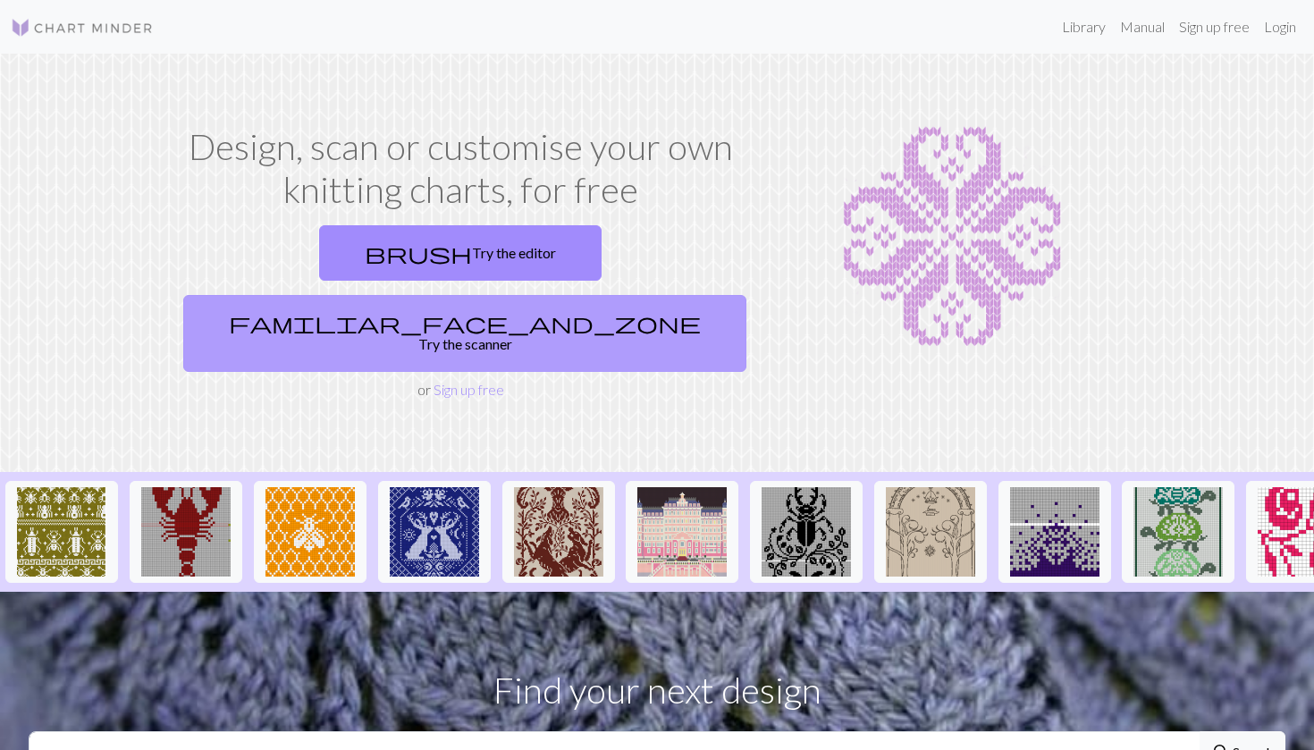
click at [587, 295] on link "familiar_face_and_zone Try the scanner" at bounding box center [464, 333] width 563 height 77
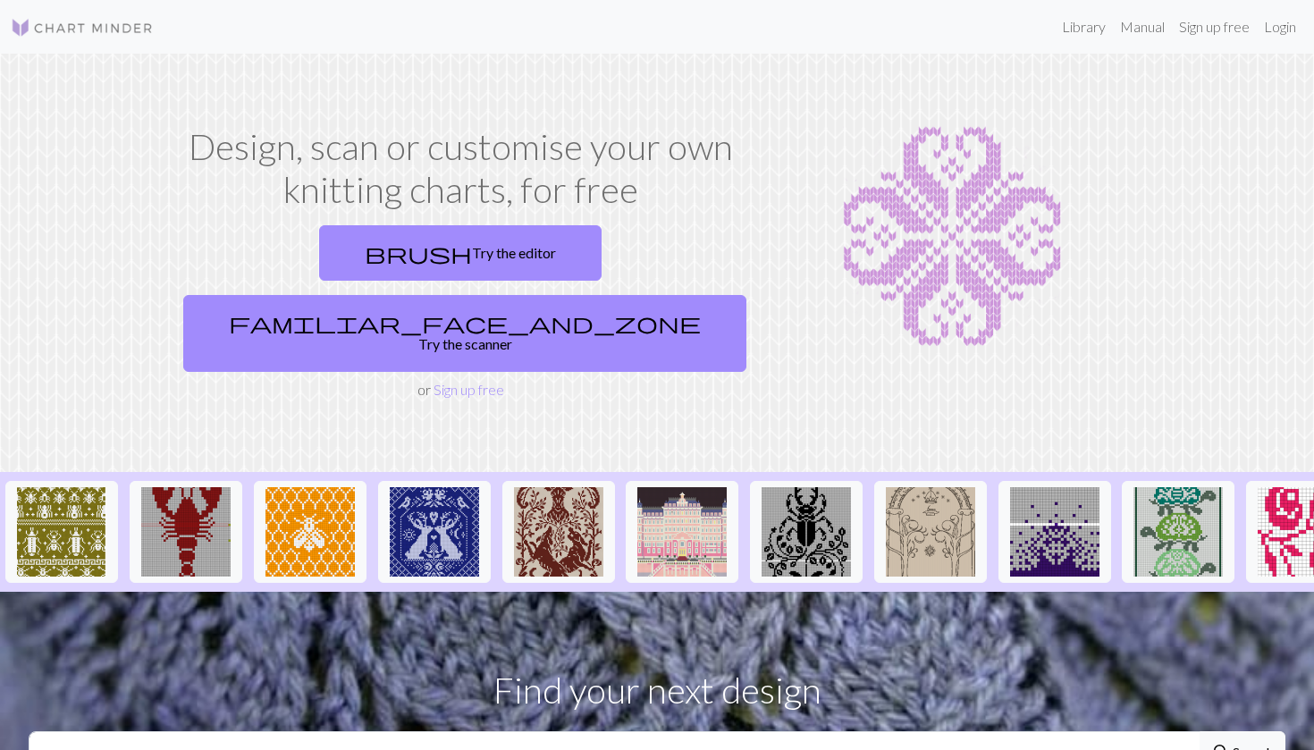
scroll to position [1, 0]
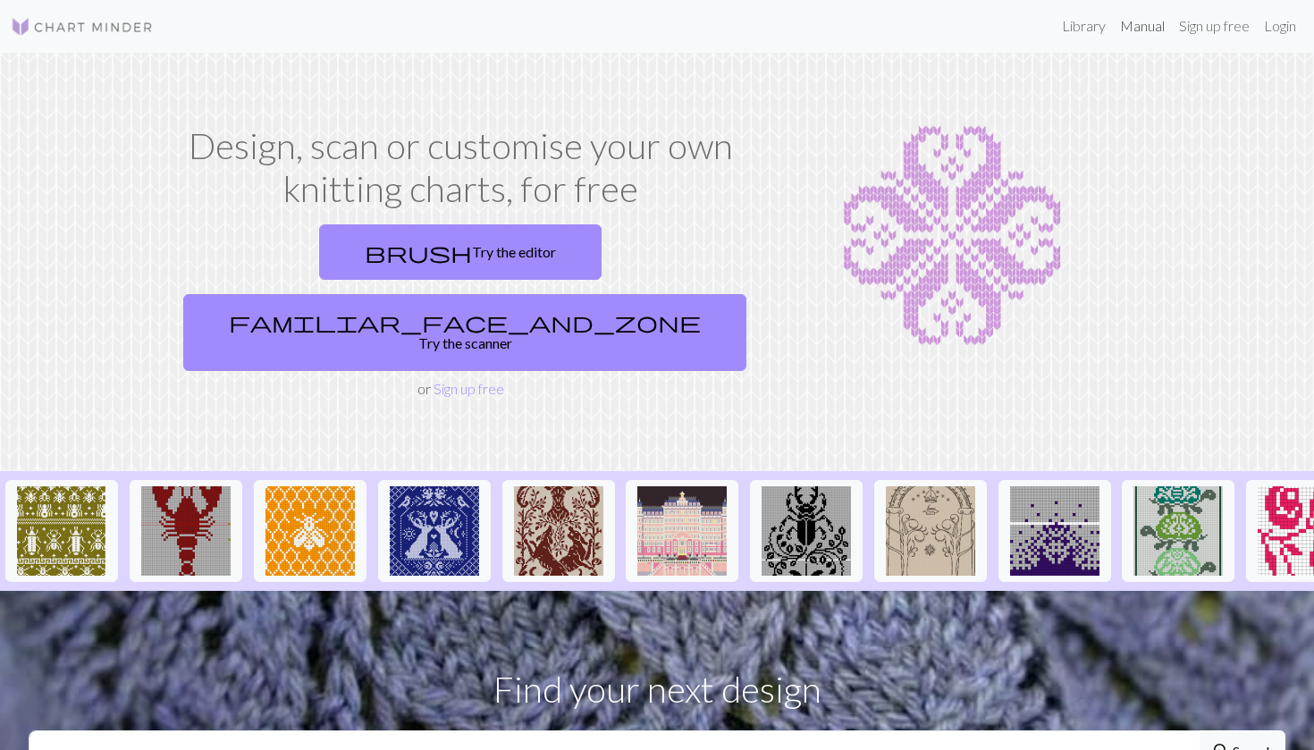
click at [1146, 38] on link "Manual" at bounding box center [1142, 26] width 59 height 36
